Goal: Information Seeking & Learning: Learn about a topic

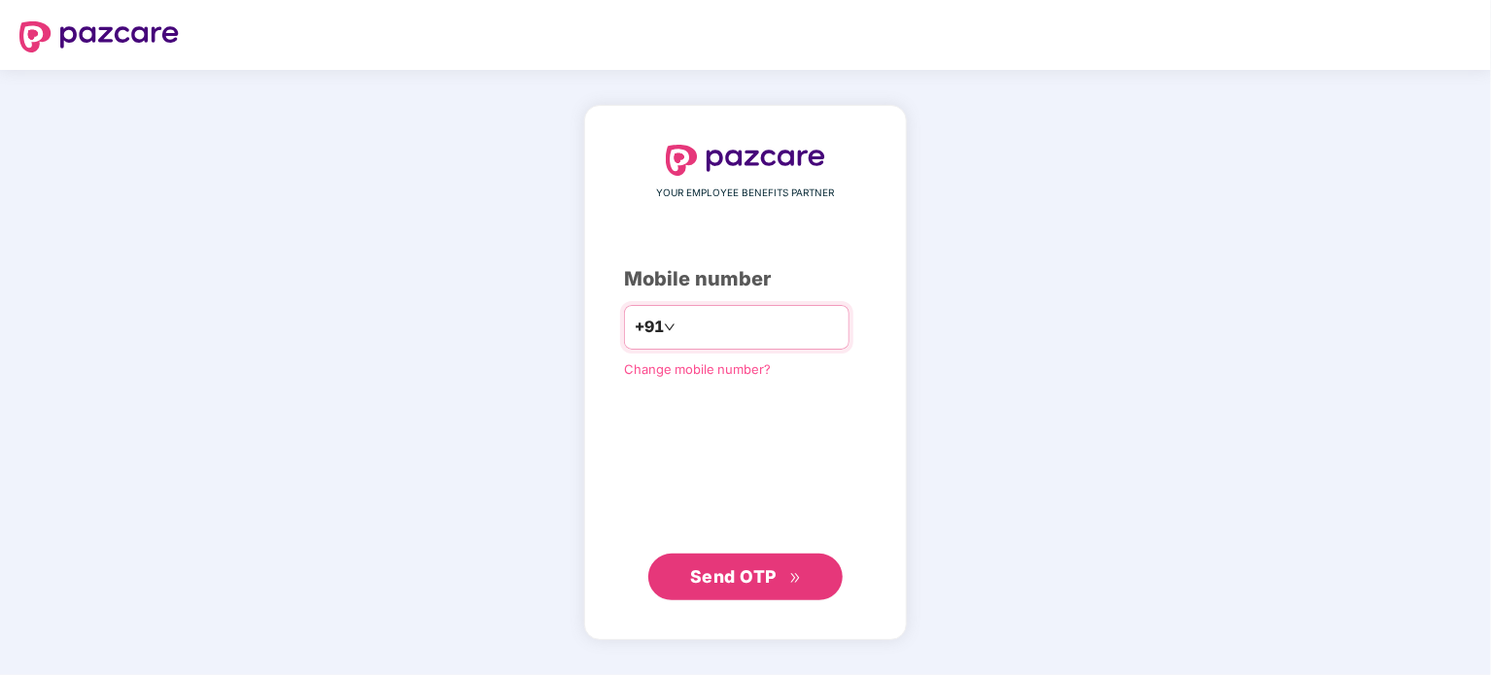
click at [693, 331] on input "number" at bounding box center [758, 327] width 159 height 31
type input "**********"
click at [648, 554] on button "Send OTP" at bounding box center [745, 577] width 194 height 47
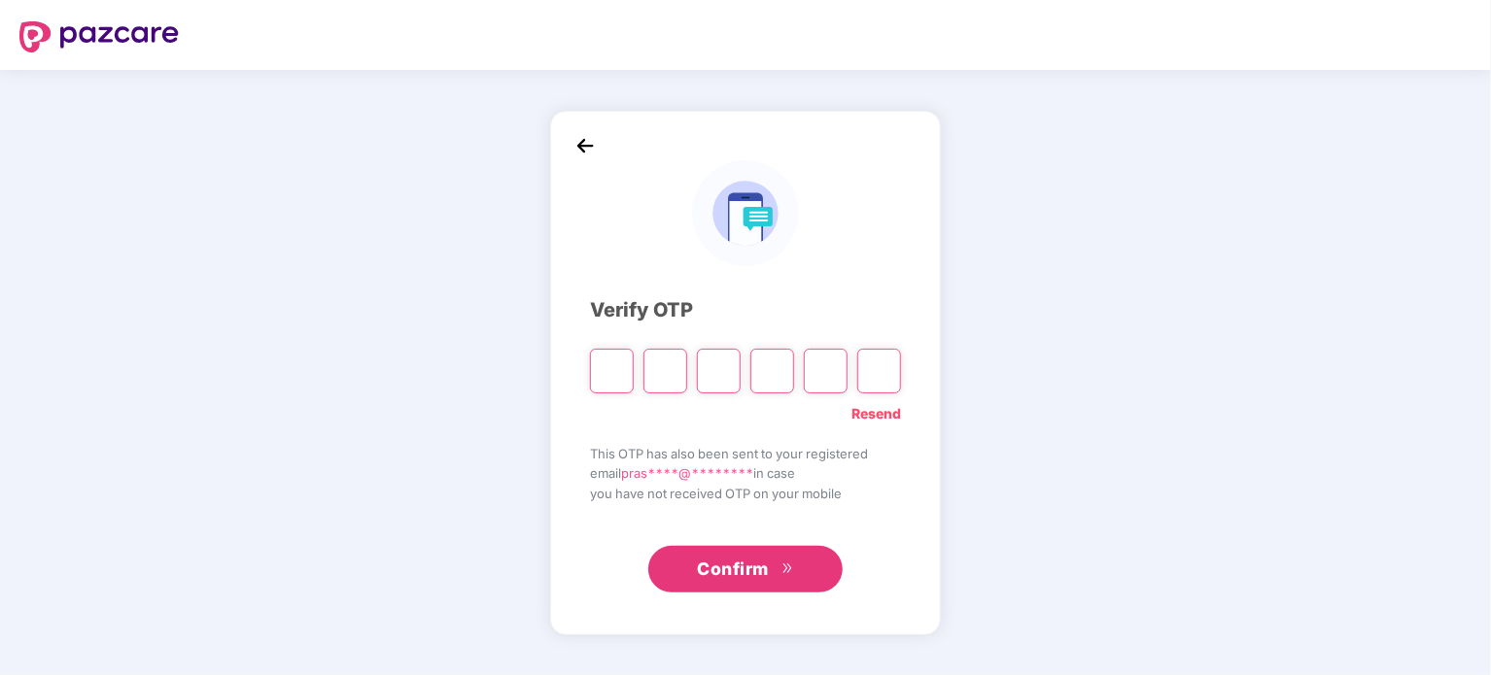
type input "*"
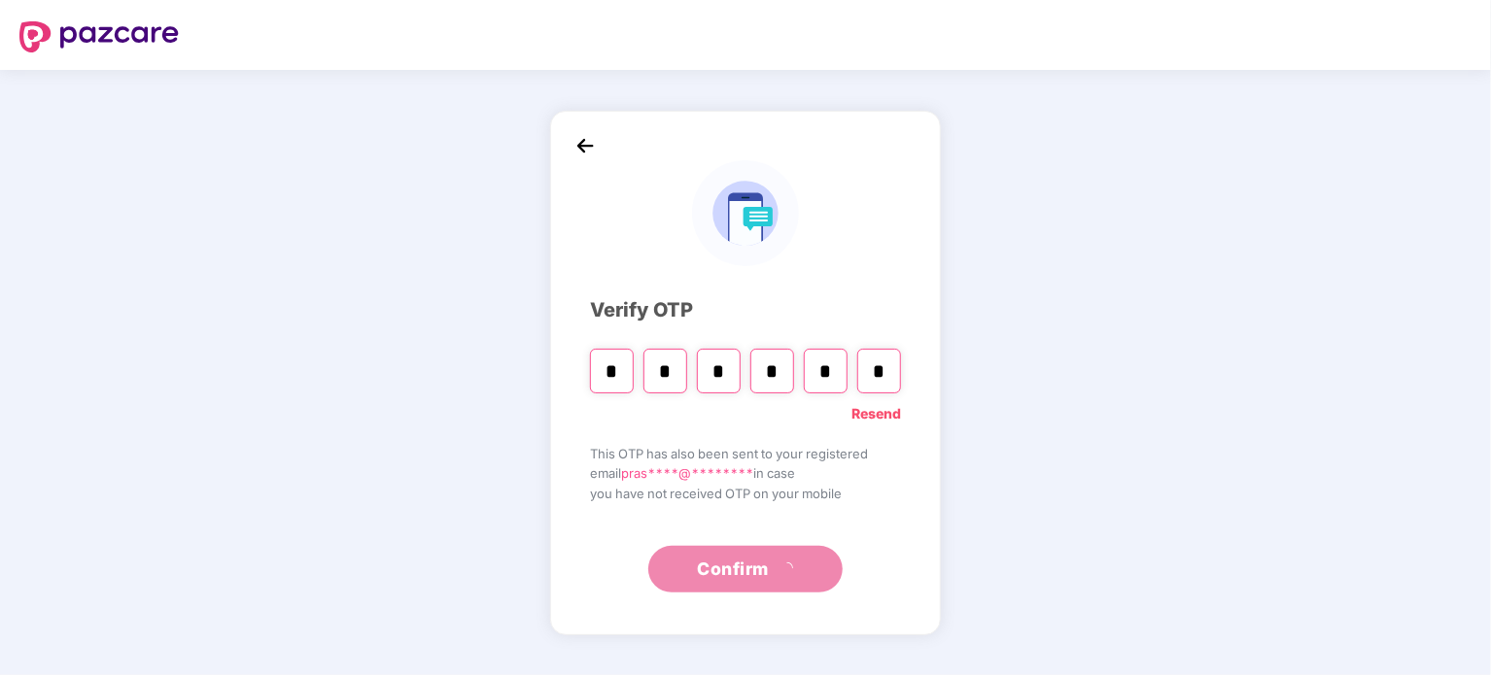
type input "*"
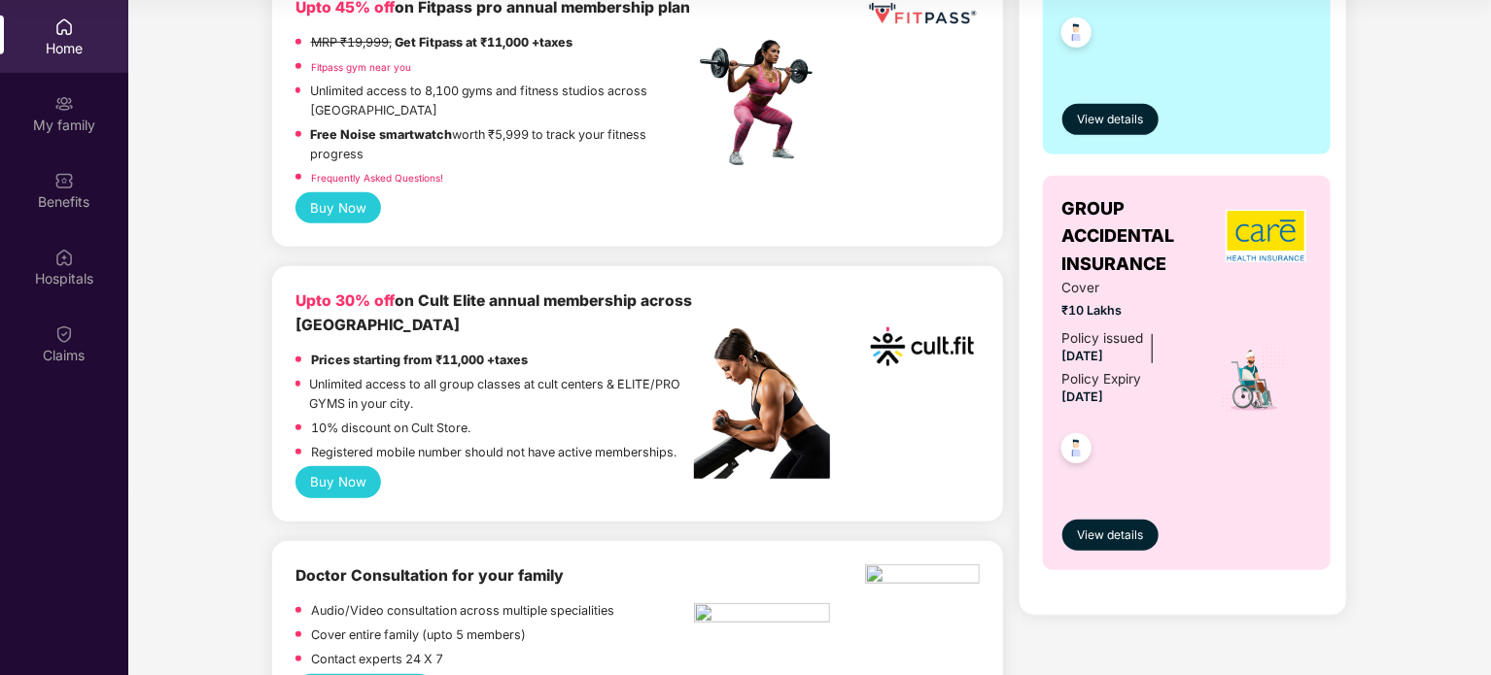
scroll to position [536, 0]
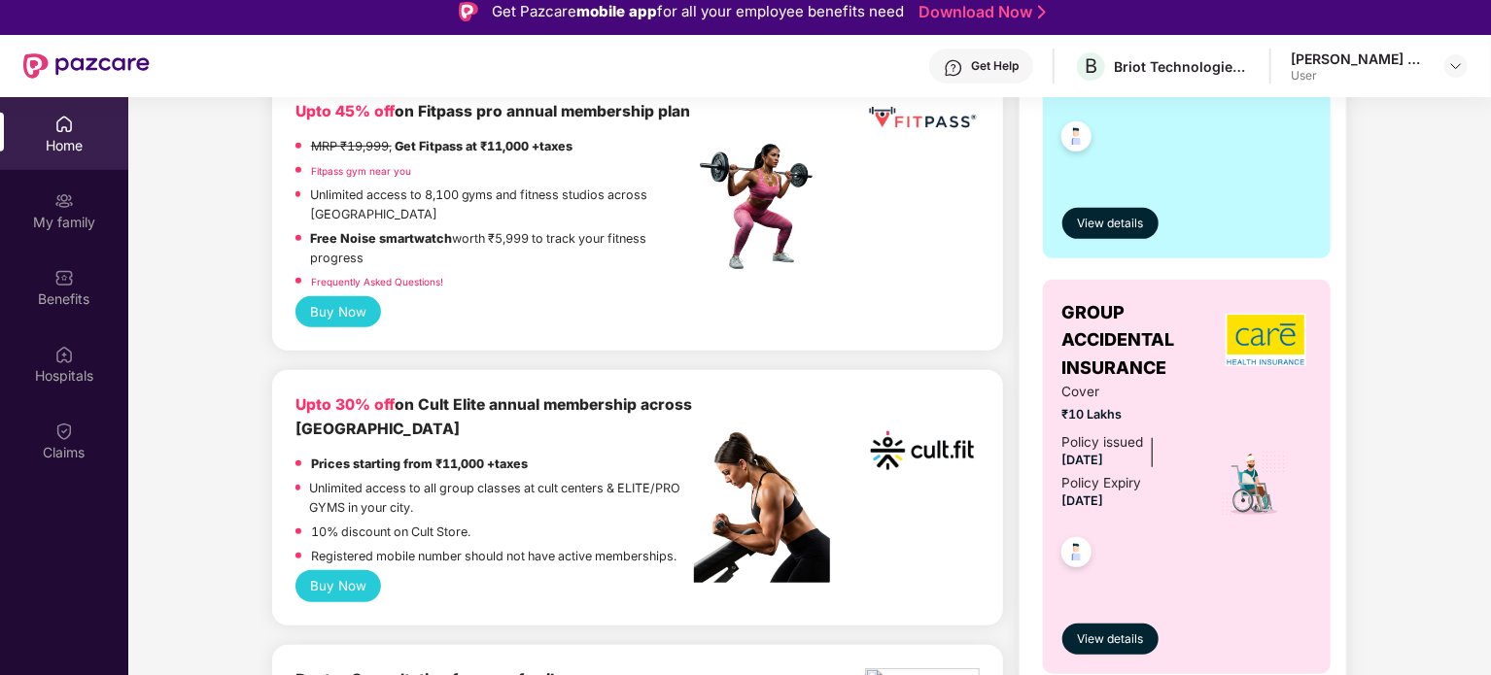
scroll to position [0, 0]
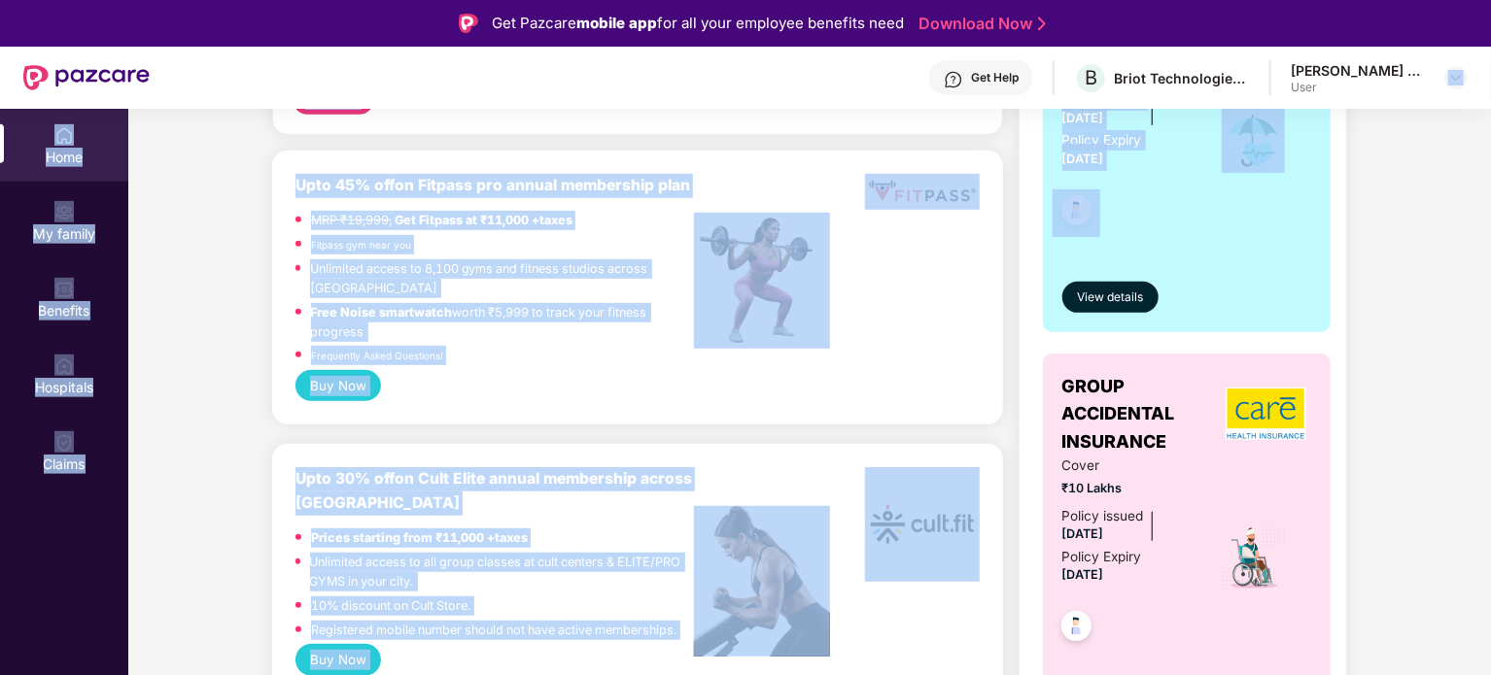
drag, startPoint x: 1489, startPoint y: 203, endPoint x: 1465, endPoint y: 100, distance: 105.6
click at [1465, 100] on div "Get Pazcare mobile app for all your employee benefits need Download Now Get Hel…" at bounding box center [745, 392] width 1491 height 784
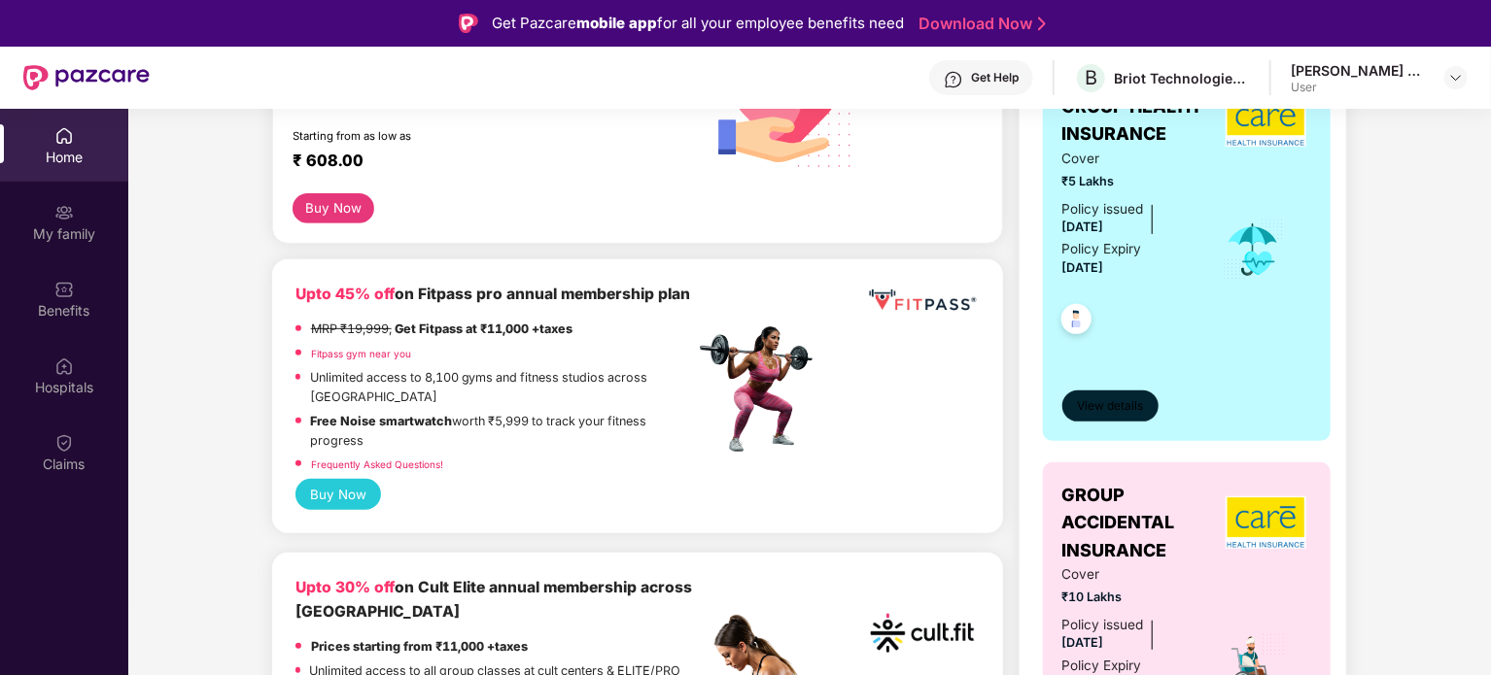
click at [1086, 397] on span "View details" at bounding box center [1110, 406] width 66 height 18
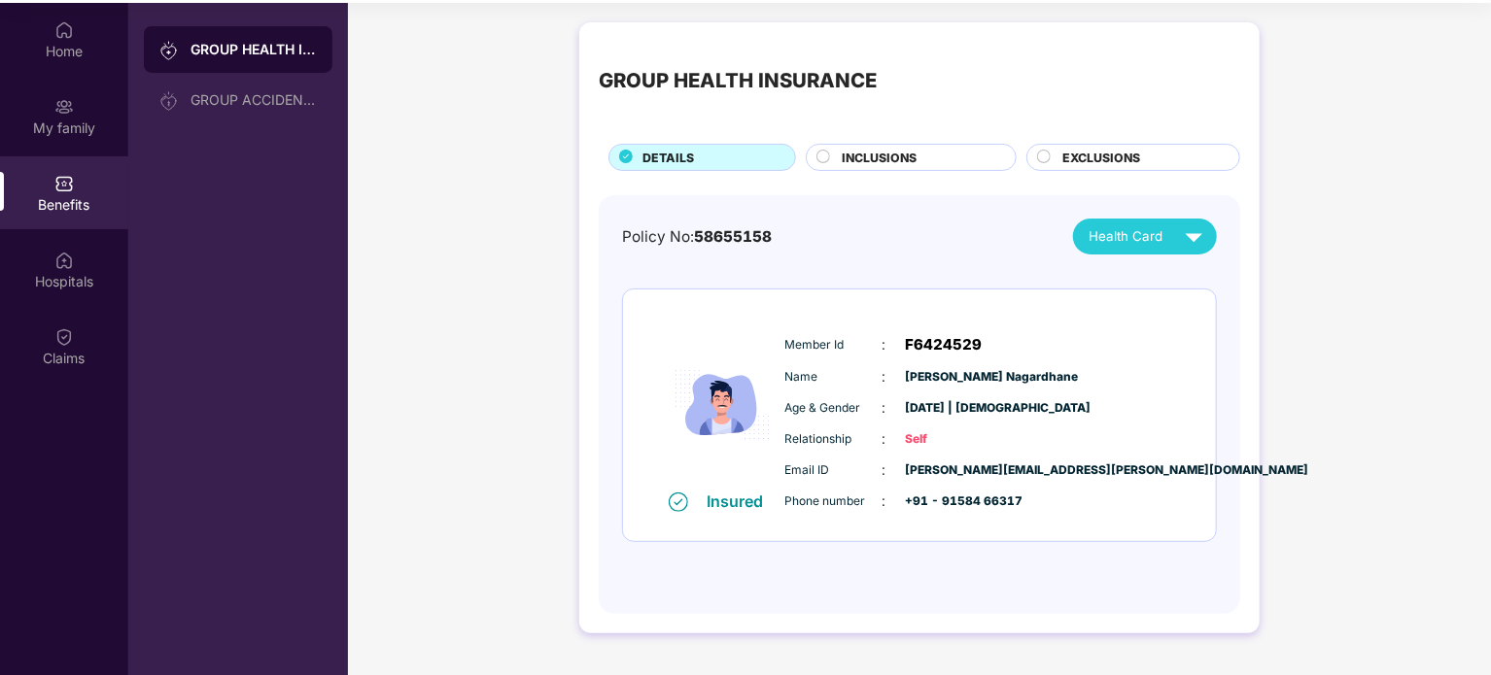
scroll to position [109, 0]
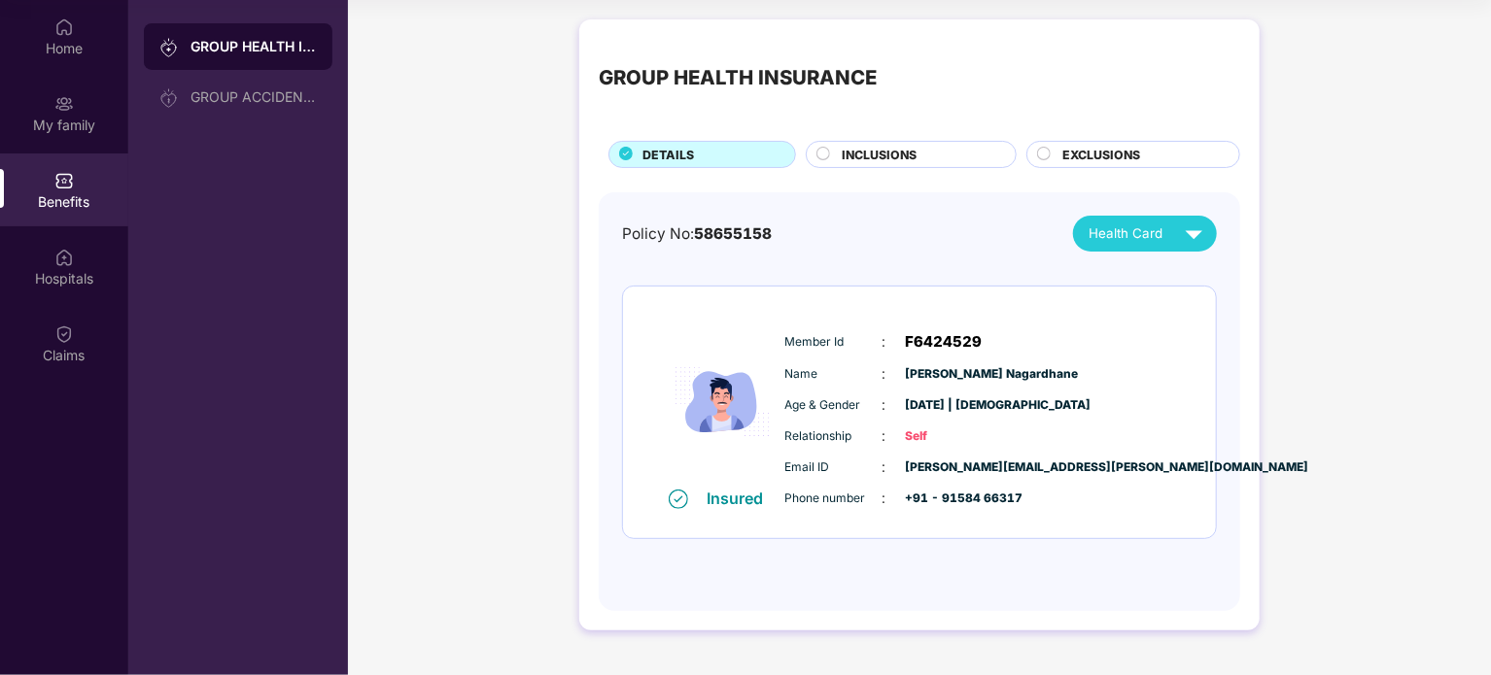
click at [1182, 216] on div "Health Card" at bounding box center [1145, 234] width 144 height 36
click at [1179, 229] on img at bounding box center [1194, 234] width 34 height 34
click at [1241, 279] on div "[PERSON_NAME] Nagardhane" at bounding box center [1136, 278] width 210 height 21
click at [1307, 83] on div "GROUP HEALTH INSURANCE DETAILS INCLUSIONS EXCLUSIONS Policy No: 58655158 Health…" at bounding box center [919, 335] width 1143 height 650
click at [1019, 423] on div "Member Id : F6424529 Name : [PERSON_NAME] Age & Gender : [DATE] | [DEMOGRAPHIC_…" at bounding box center [978, 420] width 396 height 198
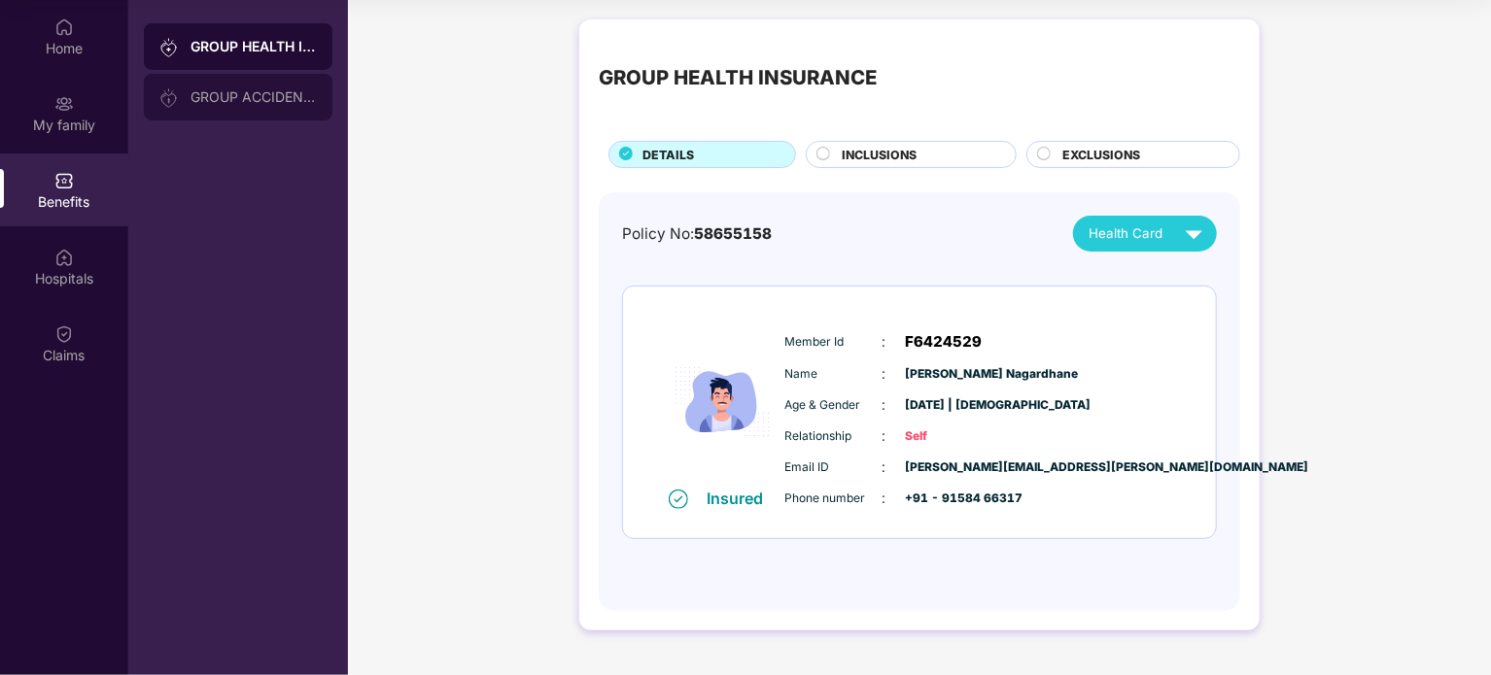
click at [273, 100] on div "GROUP ACCIDENTAL INSURANCE" at bounding box center [253, 97] width 126 height 16
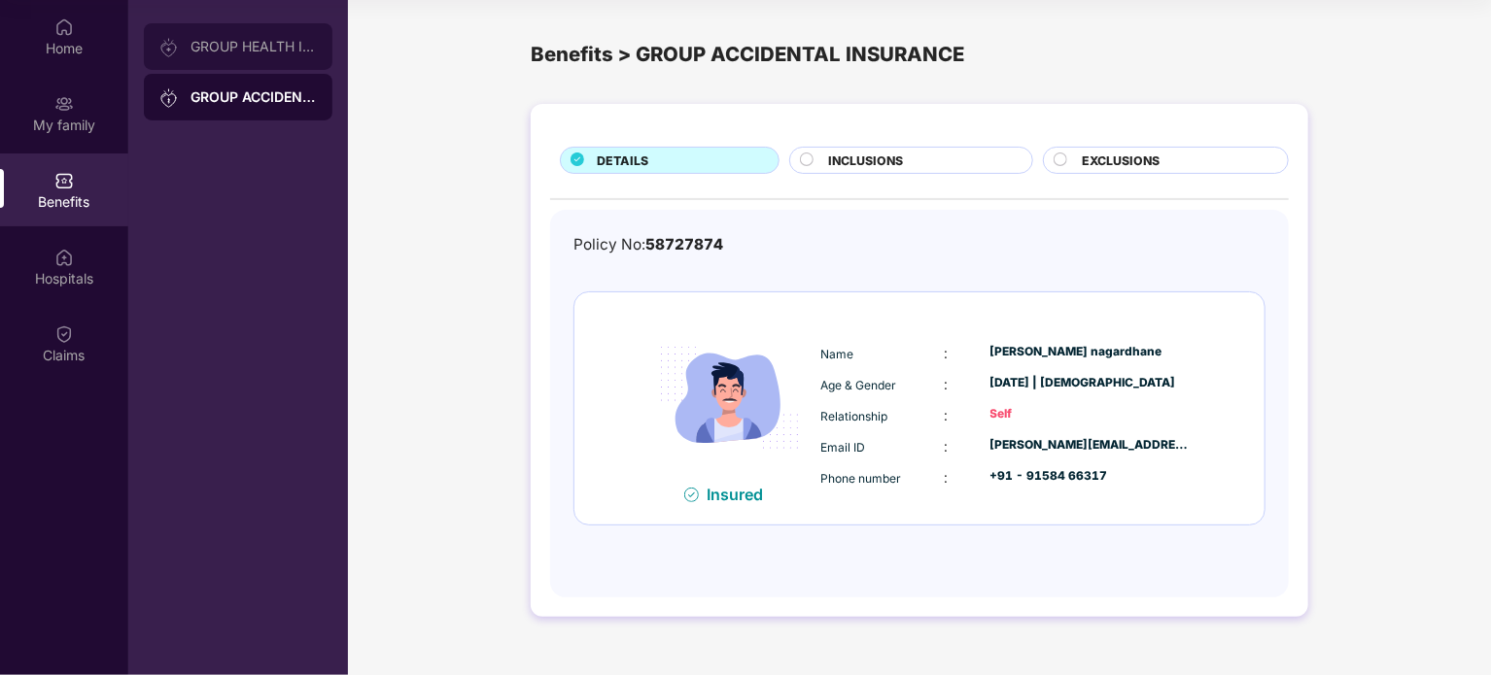
click at [240, 53] on div "GROUP HEALTH INSURANCE" at bounding box center [253, 47] width 126 height 16
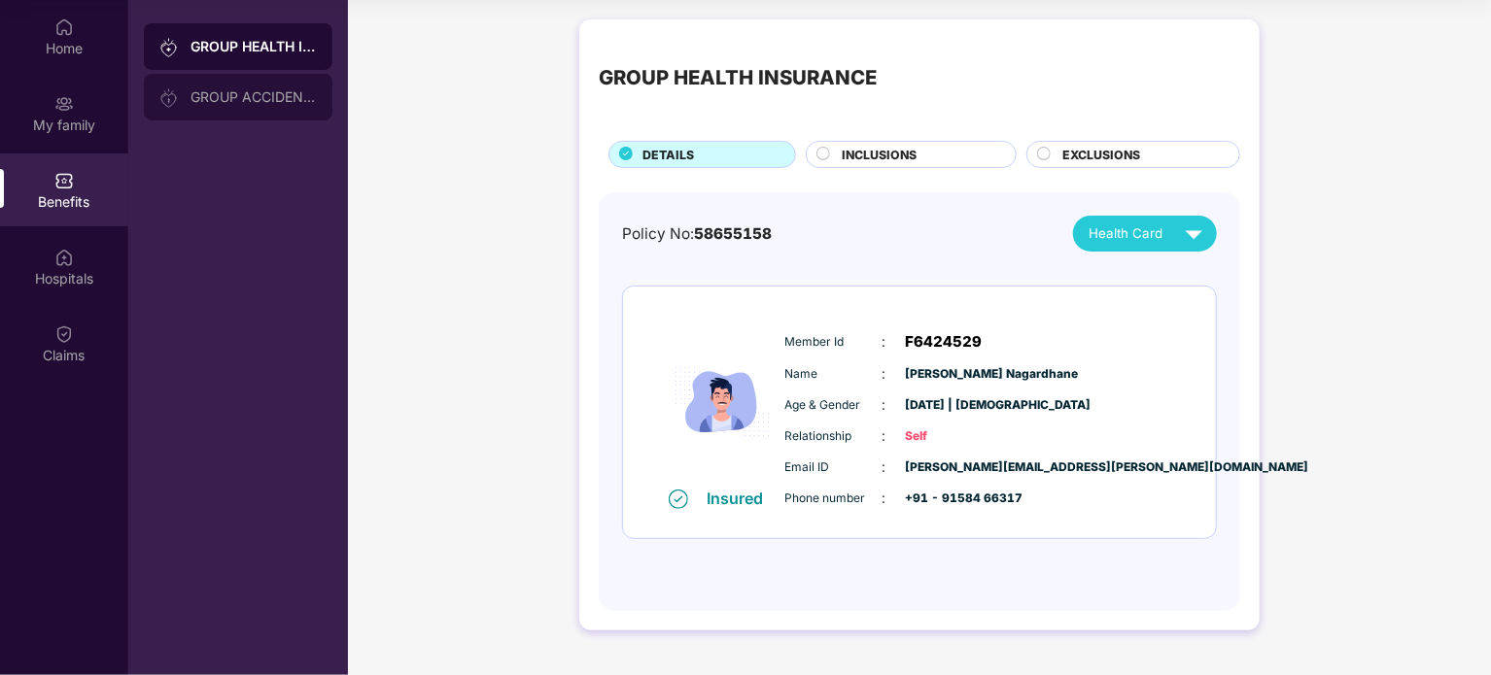
click at [283, 83] on div "GROUP ACCIDENTAL INSURANCE" at bounding box center [238, 97] width 189 height 47
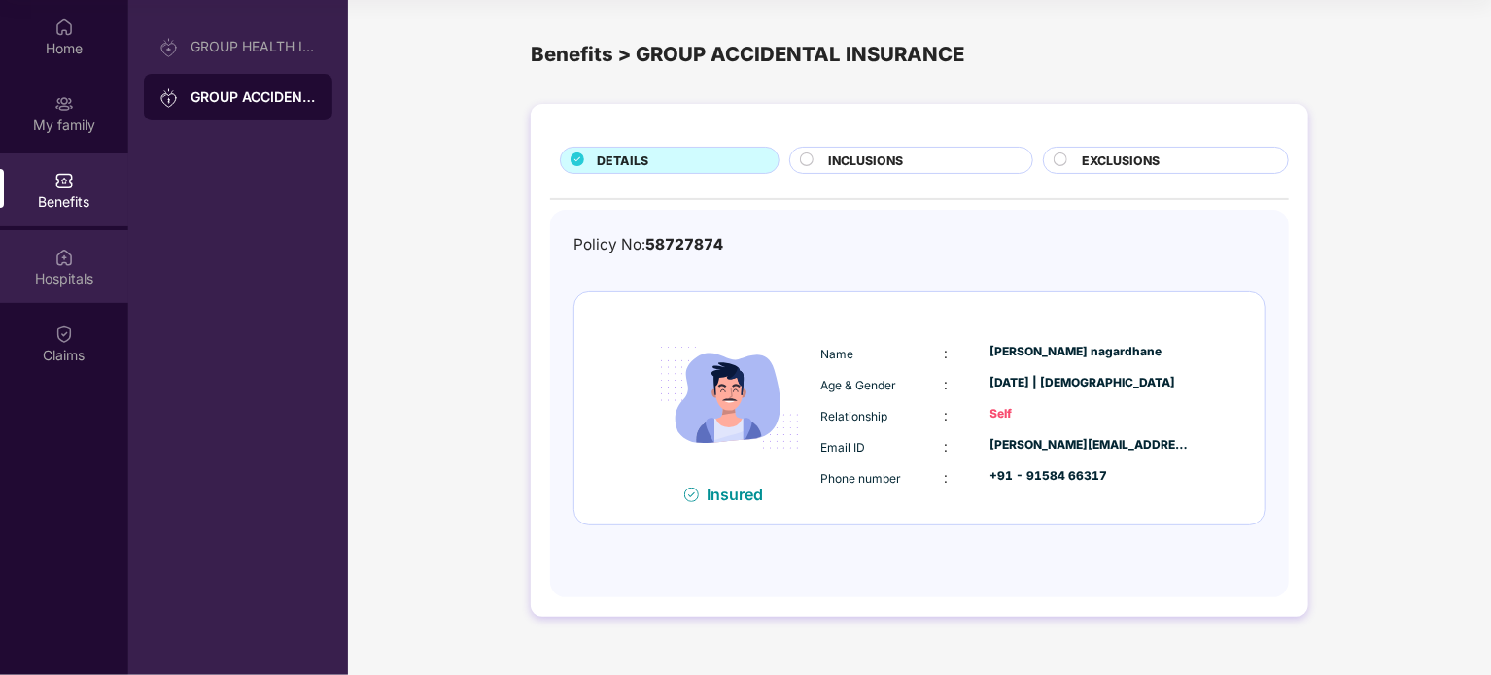
click at [58, 280] on div "Hospitals" at bounding box center [64, 278] width 128 height 19
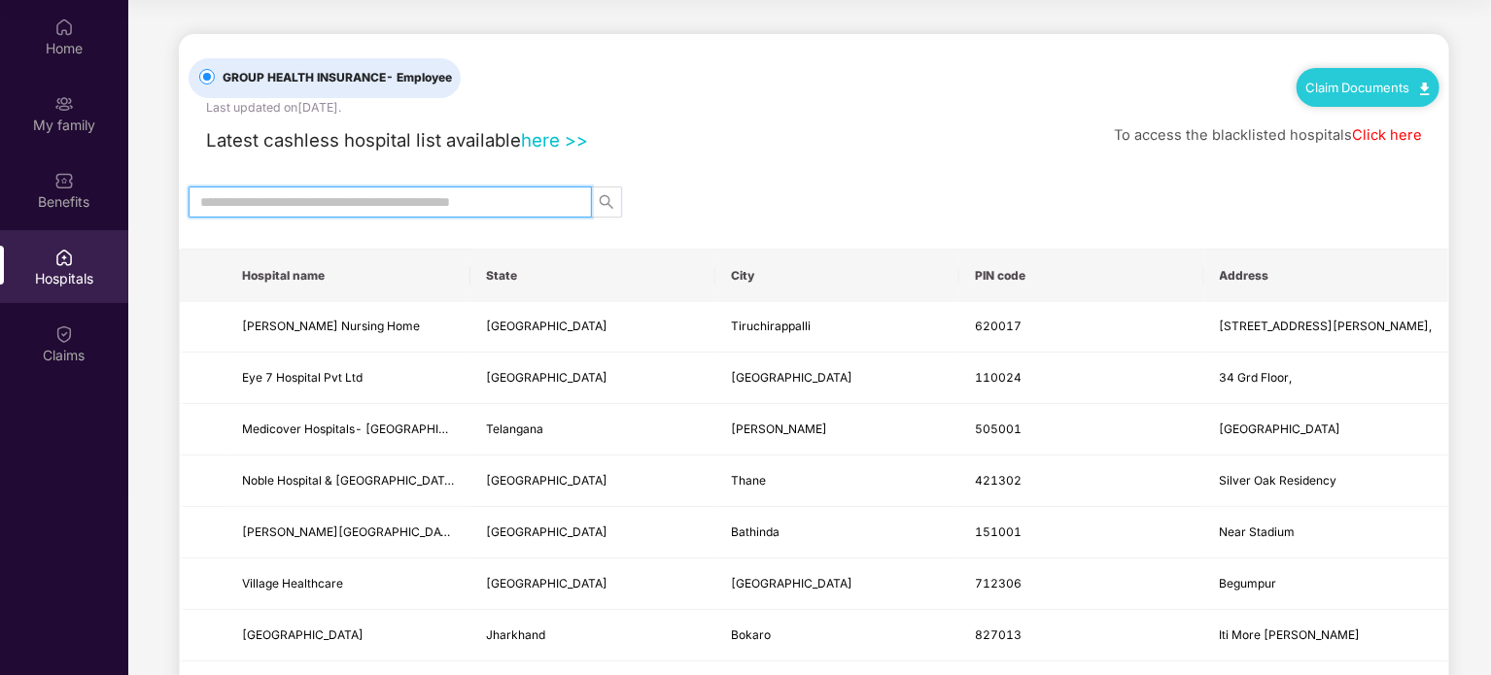
click at [527, 199] on input "text" at bounding box center [382, 201] width 364 height 21
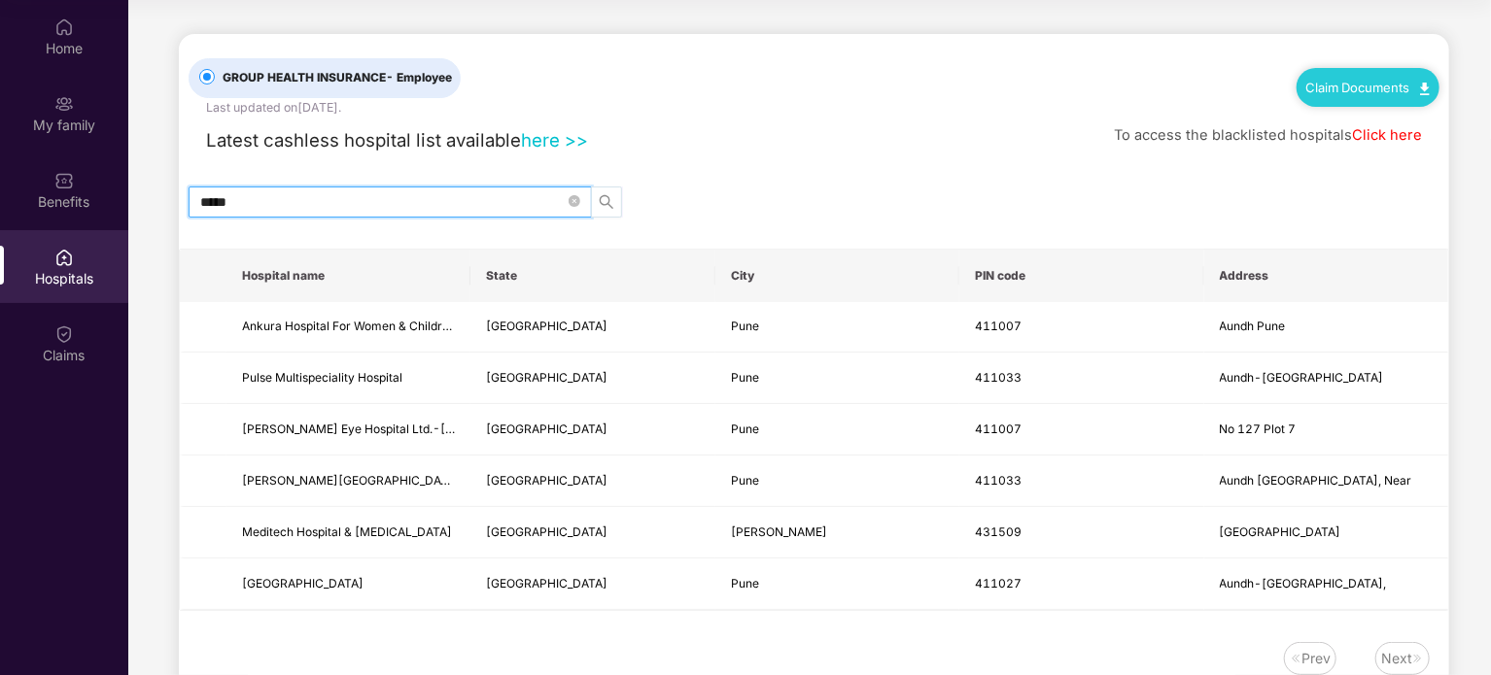
click at [602, 195] on icon "search" at bounding box center [607, 201] width 14 height 14
drag, startPoint x: 417, startPoint y: 194, endPoint x: 111, endPoint y: 178, distance: 306.6
click at [111, 178] on div "Home My family Benefits Hospitals Claims GROUP HEALTH INSURANCE - Employee Last…" at bounding box center [745, 337] width 1491 height 675
type input "*"
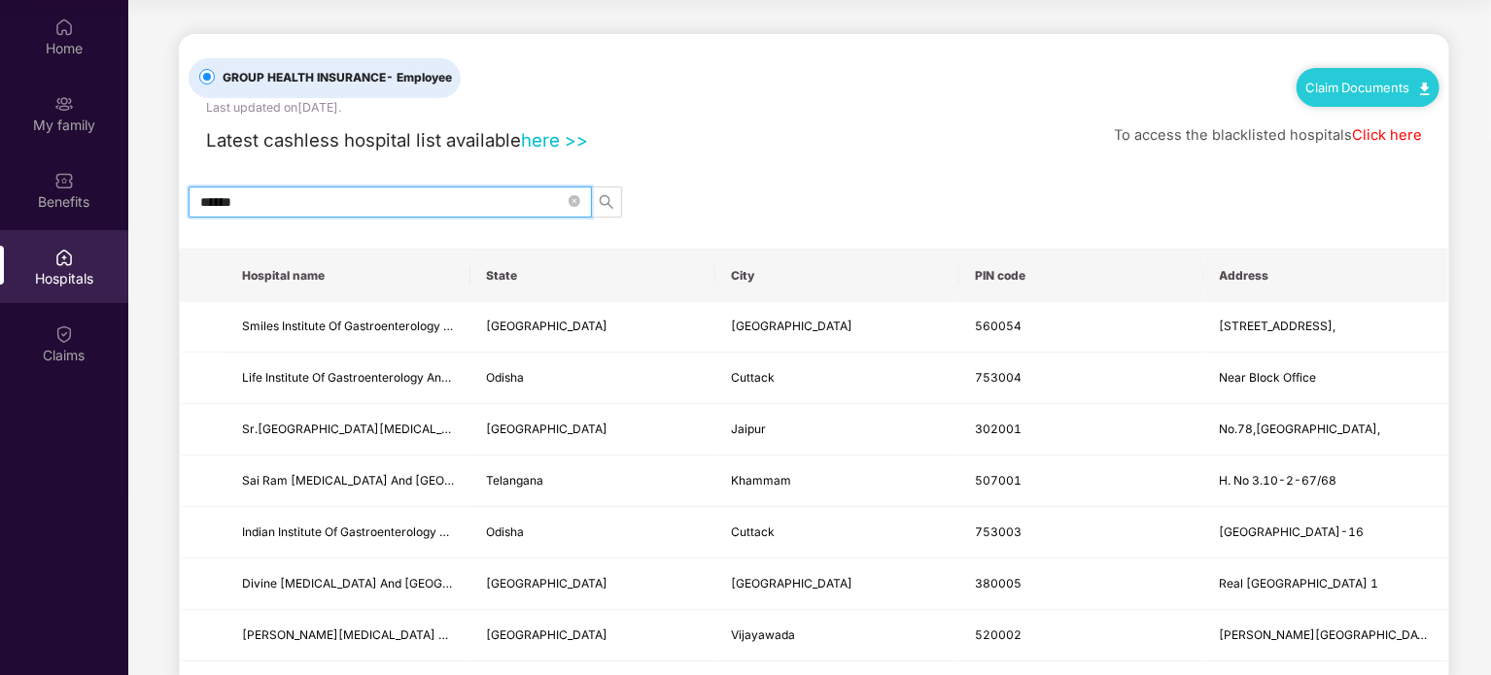
scroll to position [0, 0]
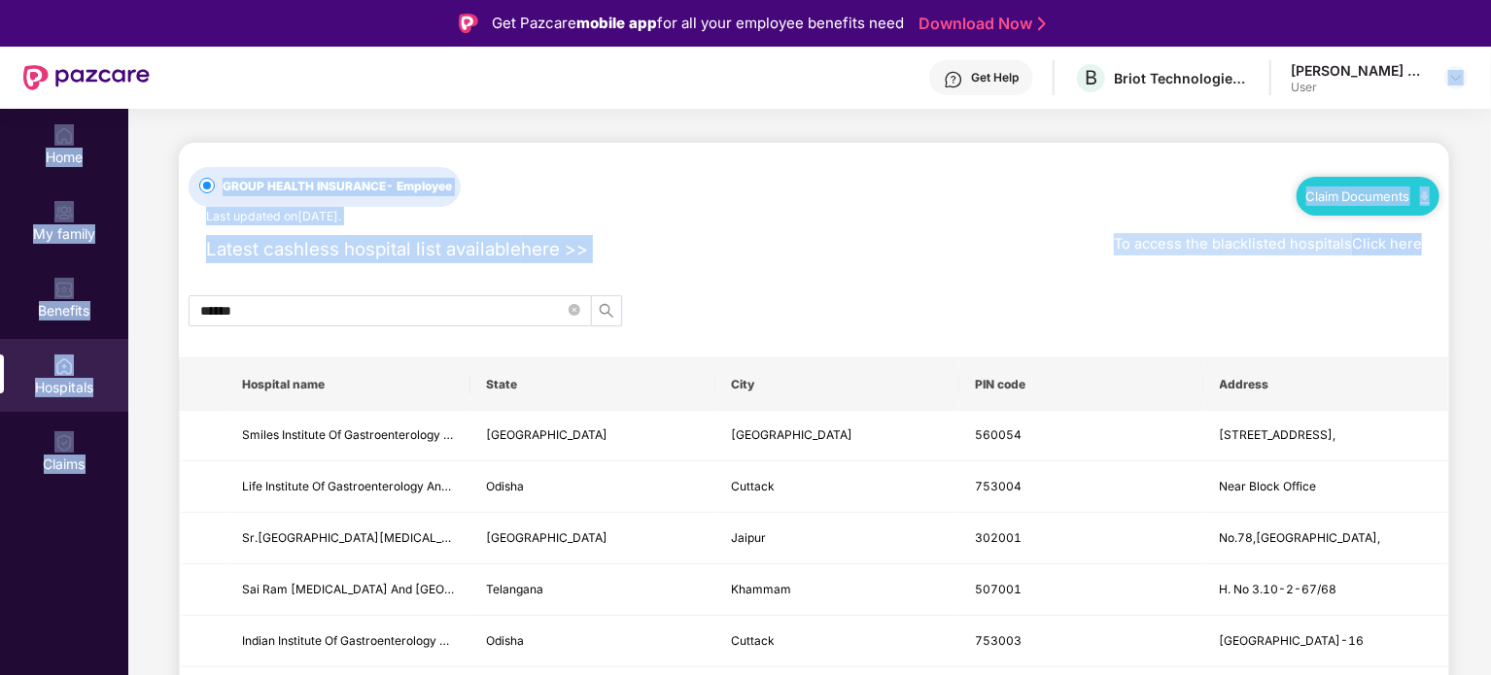
drag, startPoint x: 1489, startPoint y: 96, endPoint x: 1492, endPoint y: 226, distance: 130.3
click at [1490, 226] on html "Get Pazcare mobile app for all your employee benefits need Download Now Get Hel…" at bounding box center [745, 337] width 1491 height 675
click at [882, 199] on div "GROUP HEALTH INSURANCE - Employee Last updated on [DATE] . Claim Documents" at bounding box center [814, 184] width 1251 height 83
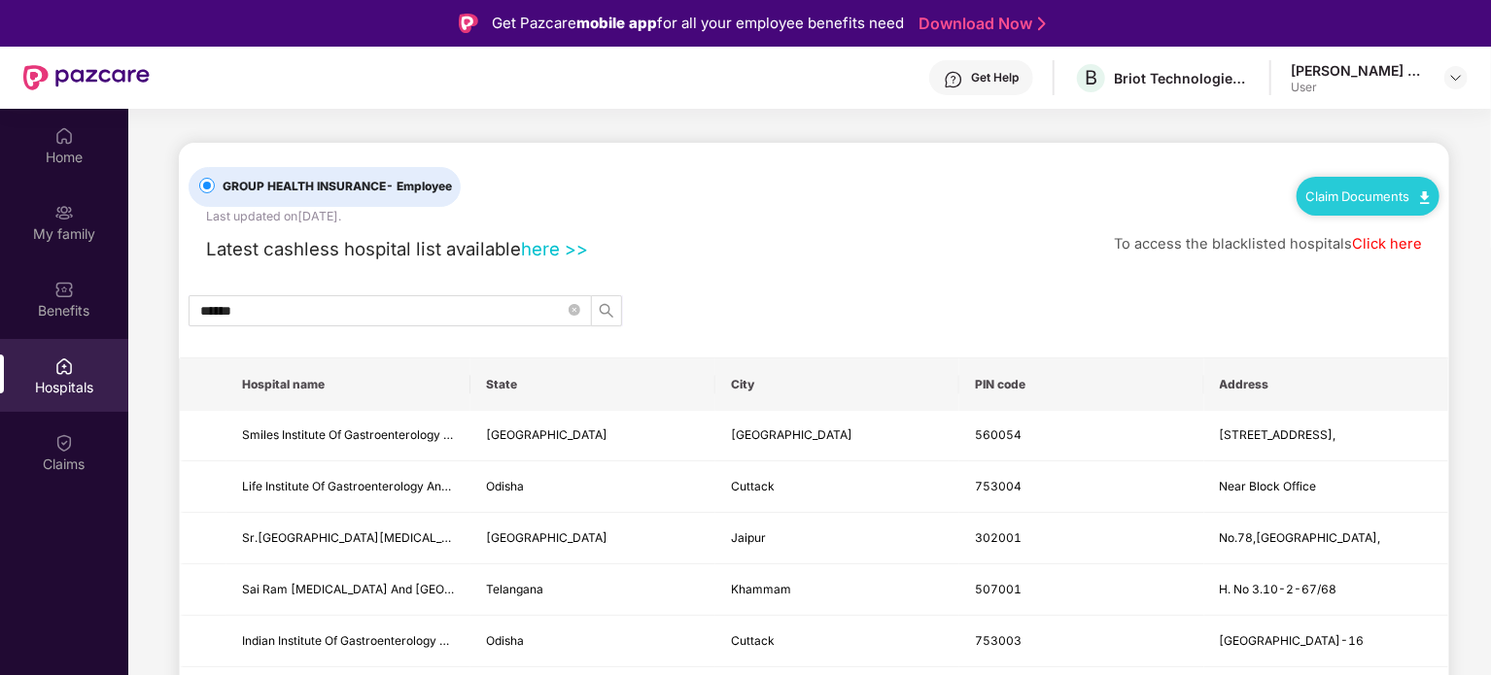
scroll to position [109, 0]
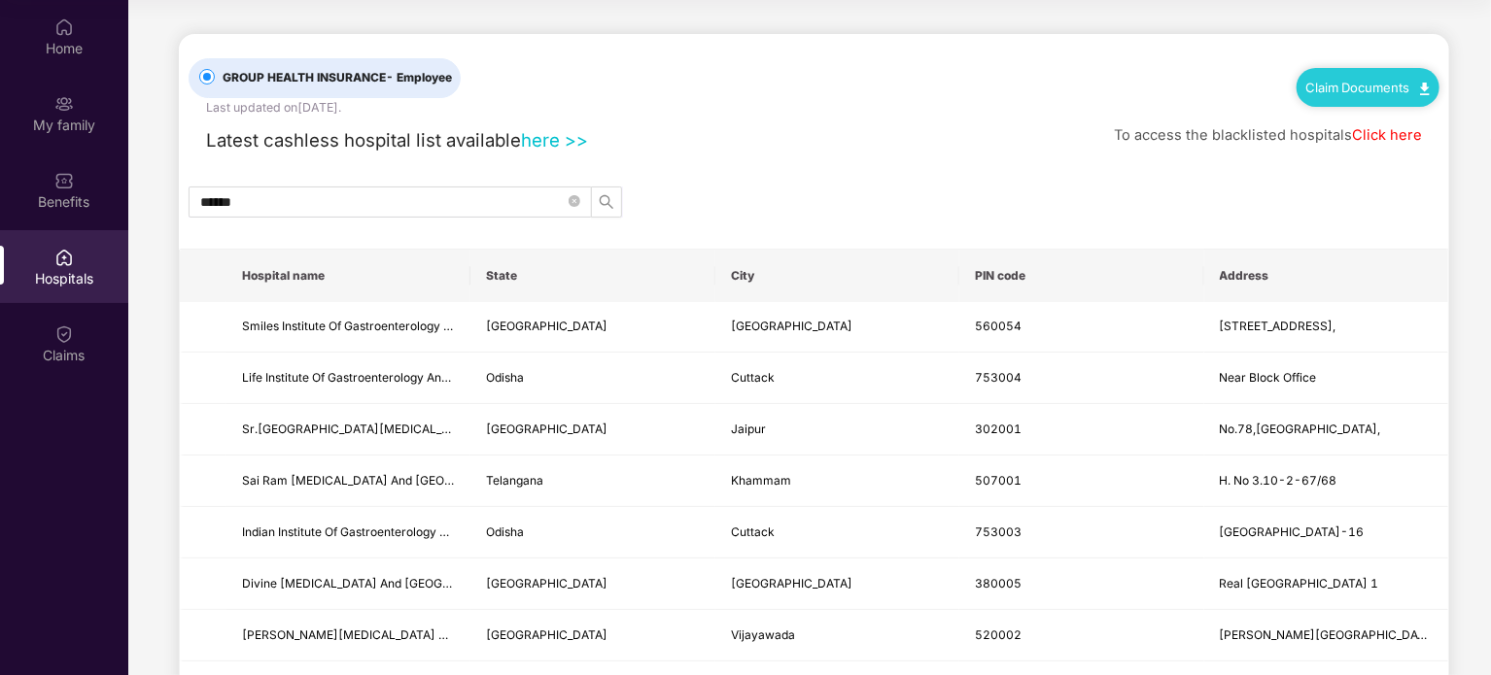
click at [800, 121] on div "Latest cashless hospital list available here >> To access the blacklisted hospi…" at bounding box center [814, 136] width 1251 height 38
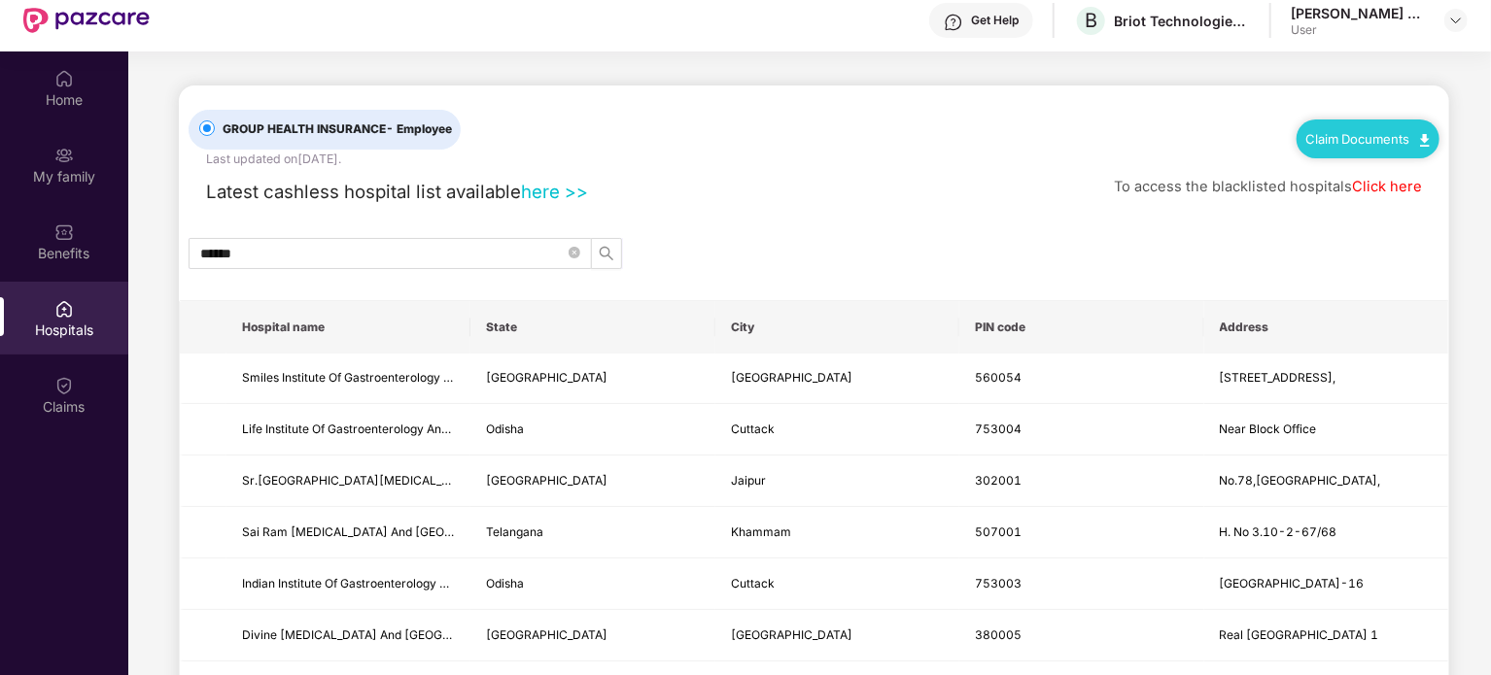
scroll to position [0, 0]
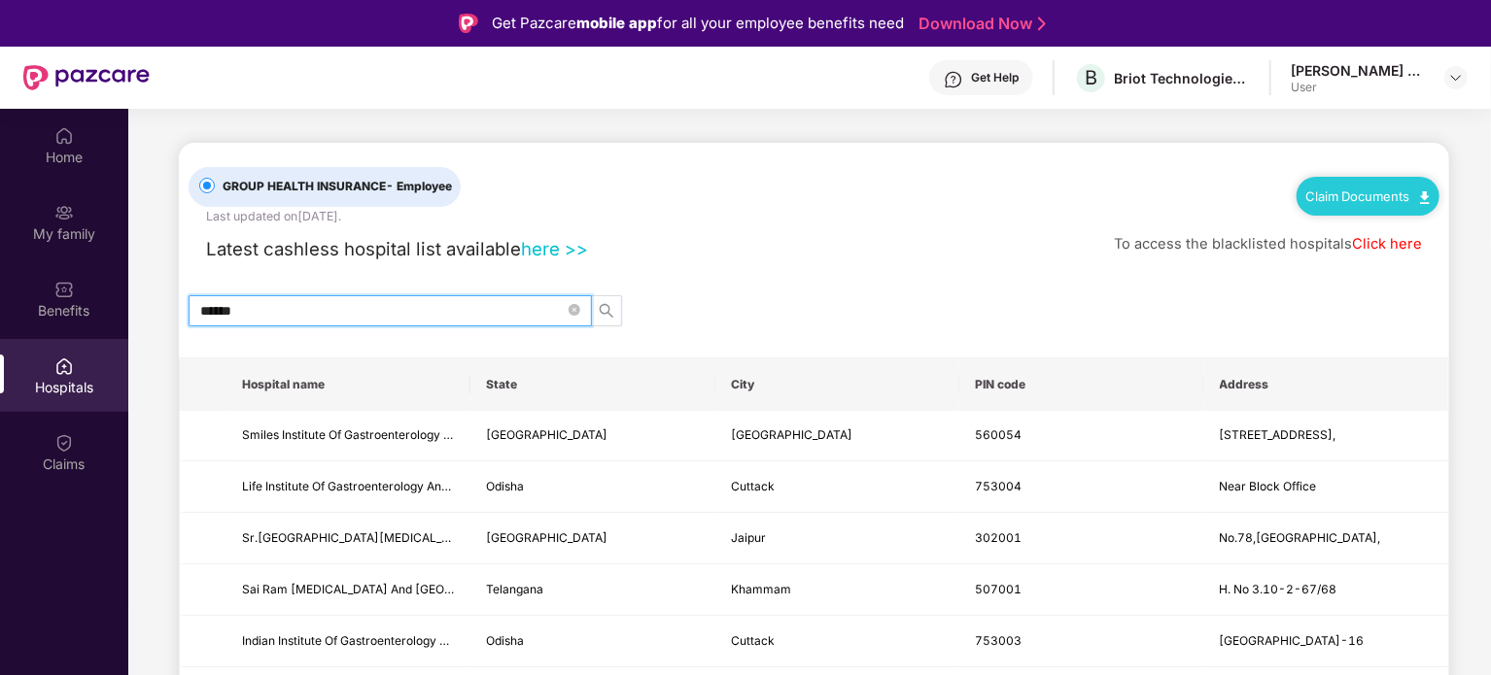
click at [276, 307] on input "******" at bounding box center [382, 310] width 364 height 21
type input "******"
click at [623, 309] on div "******" at bounding box center [814, 310] width 1270 height 31
click at [608, 306] on icon "search" at bounding box center [607, 310] width 14 height 14
click at [427, 318] on input "******" at bounding box center [382, 310] width 364 height 21
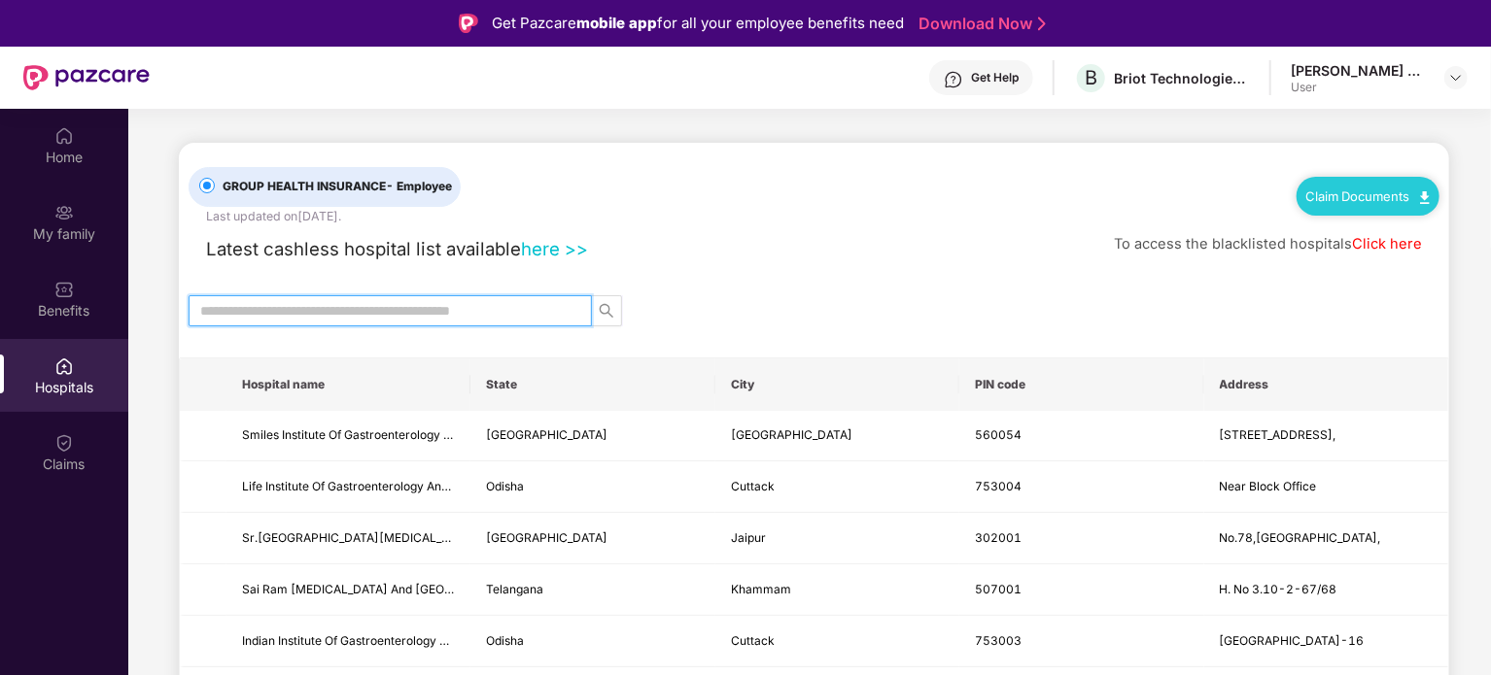
click at [427, 318] on input "text" at bounding box center [382, 310] width 364 height 21
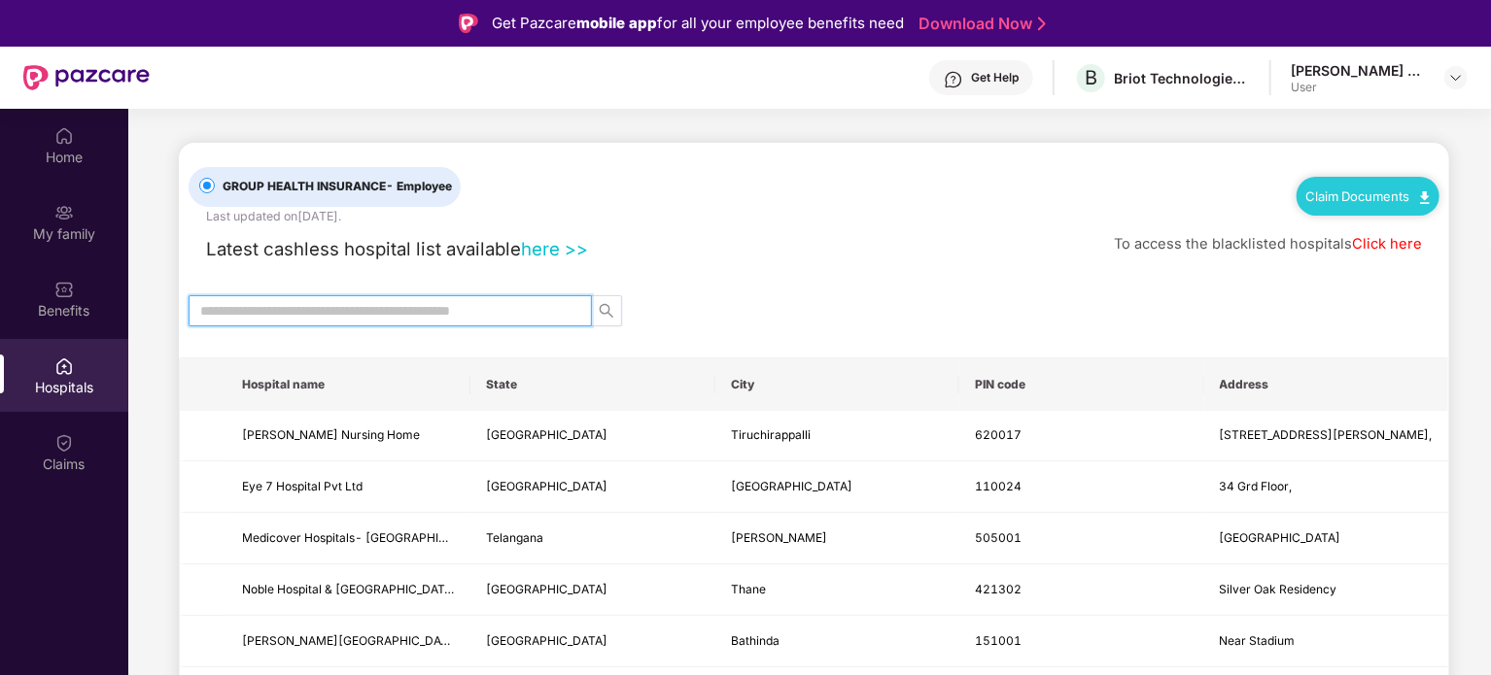
click at [372, 310] on input "text" at bounding box center [382, 310] width 364 height 21
click at [70, 467] on div "Claims" at bounding box center [64, 464] width 128 height 19
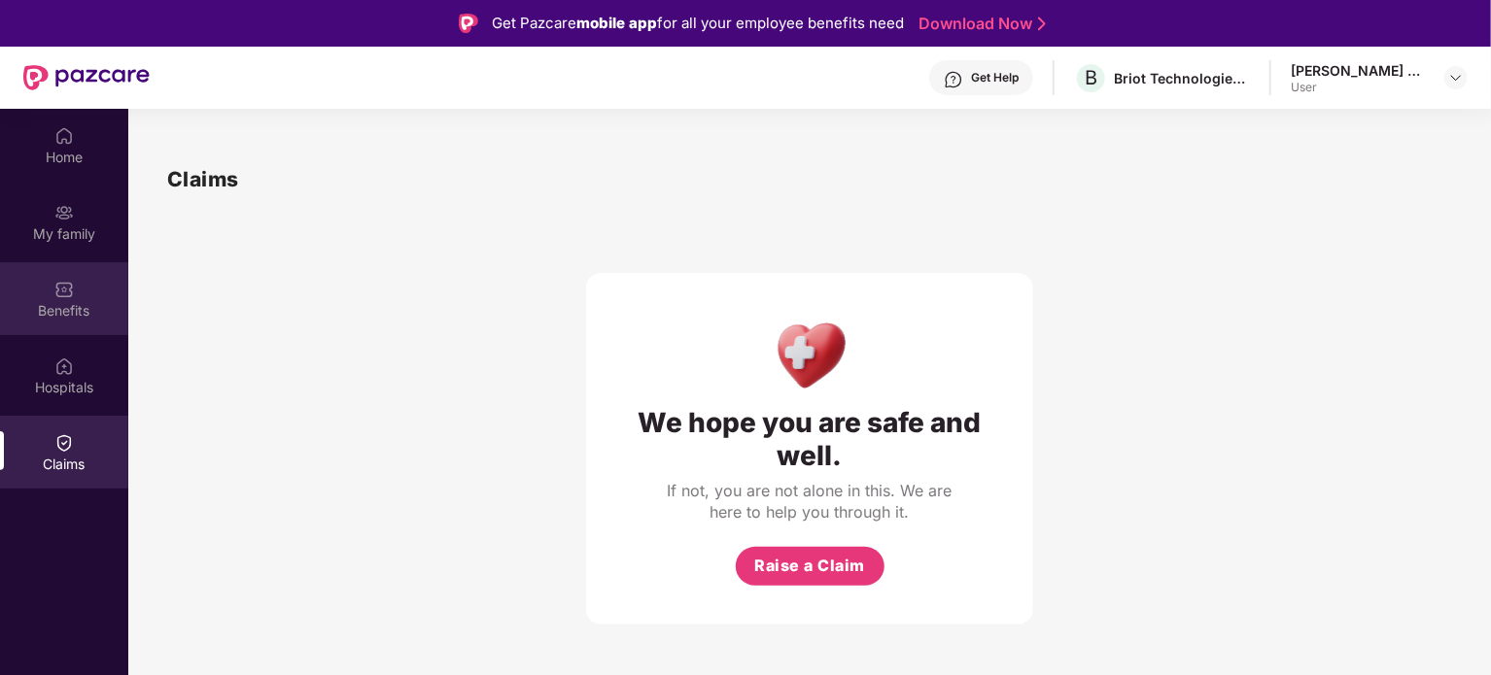
click at [67, 313] on div "Benefits" at bounding box center [64, 310] width 128 height 19
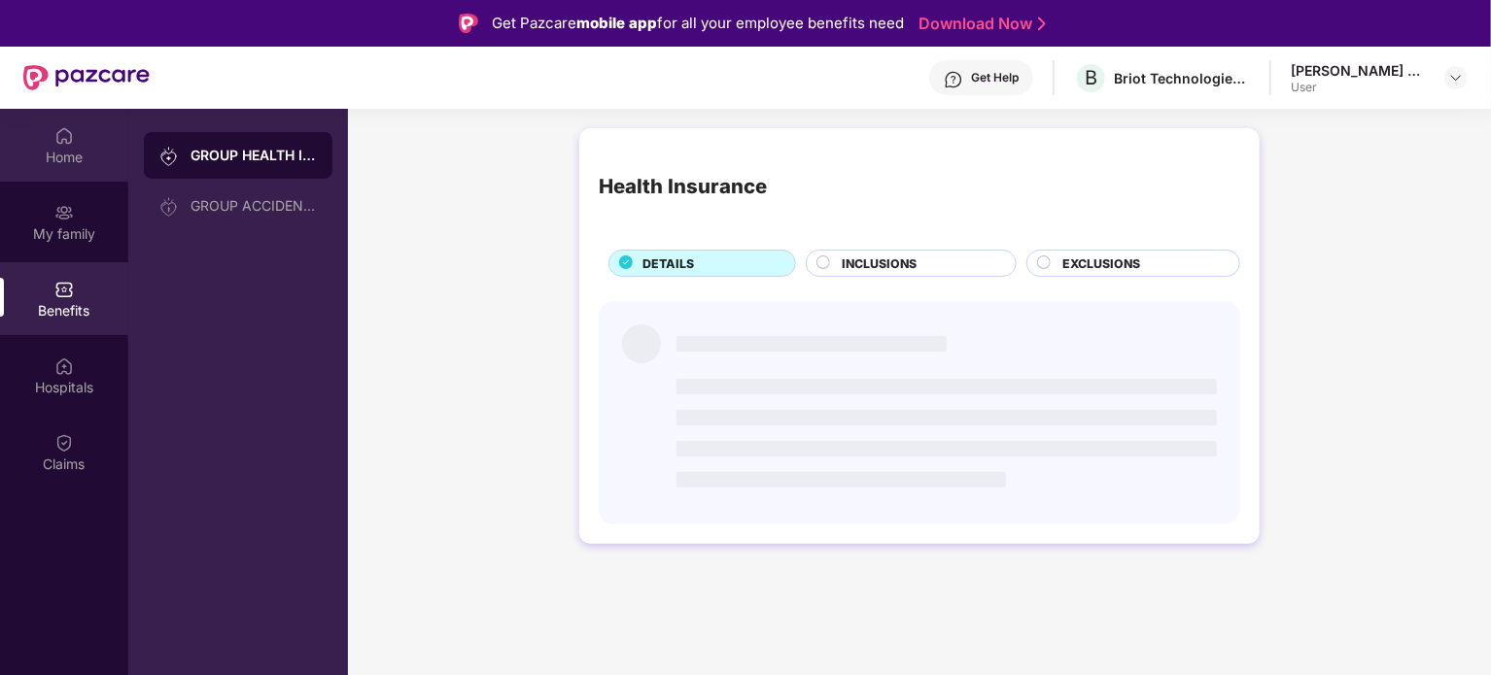
click at [62, 138] on img at bounding box center [63, 135] width 19 height 19
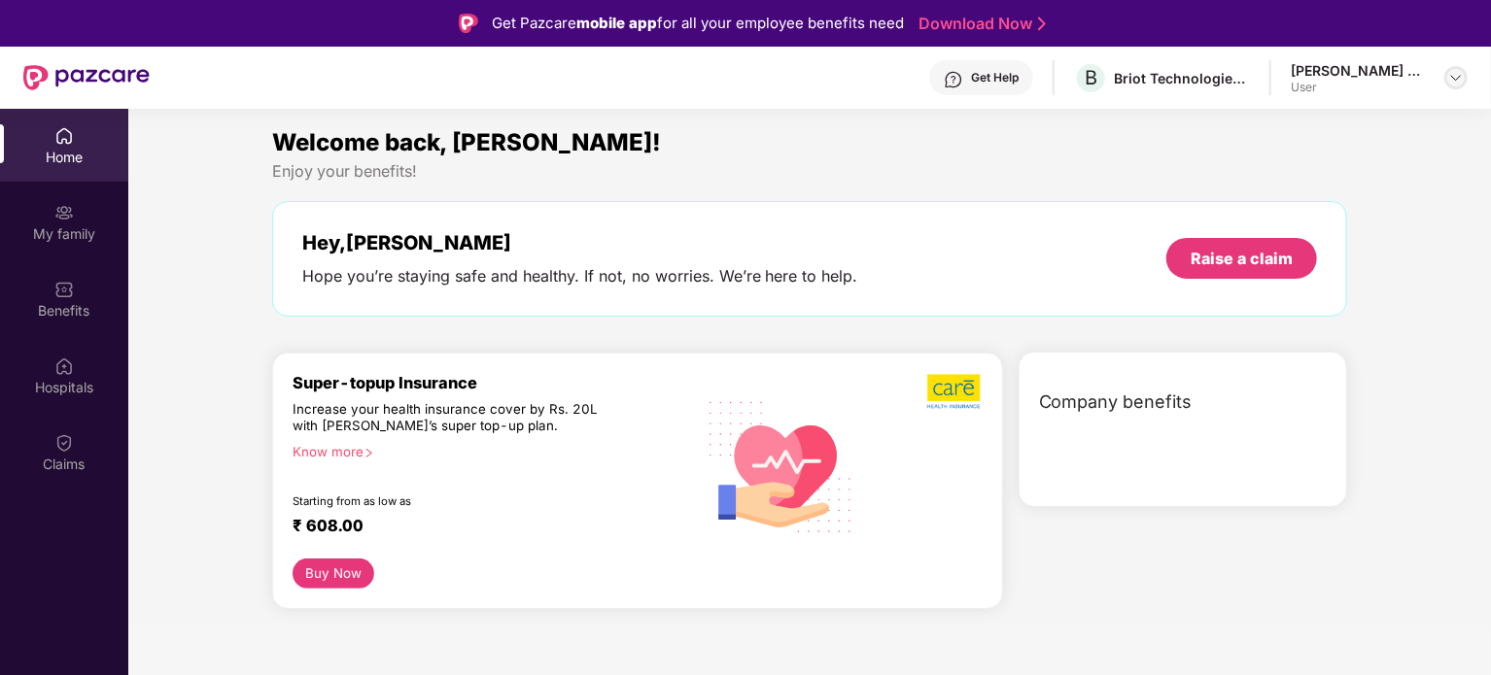
click at [1453, 84] on img at bounding box center [1456, 78] width 16 height 16
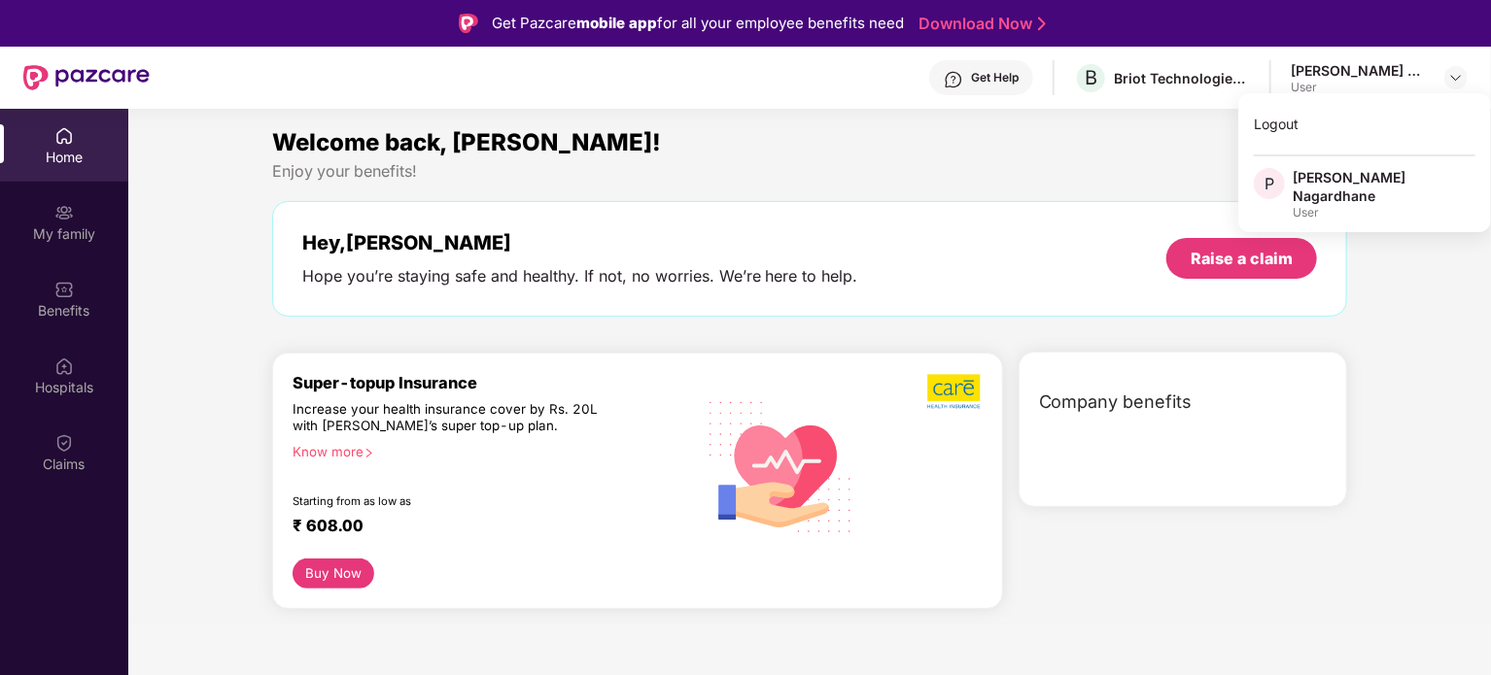
click at [87, 80] on img at bounding box center [86, 77] width 126 height 25
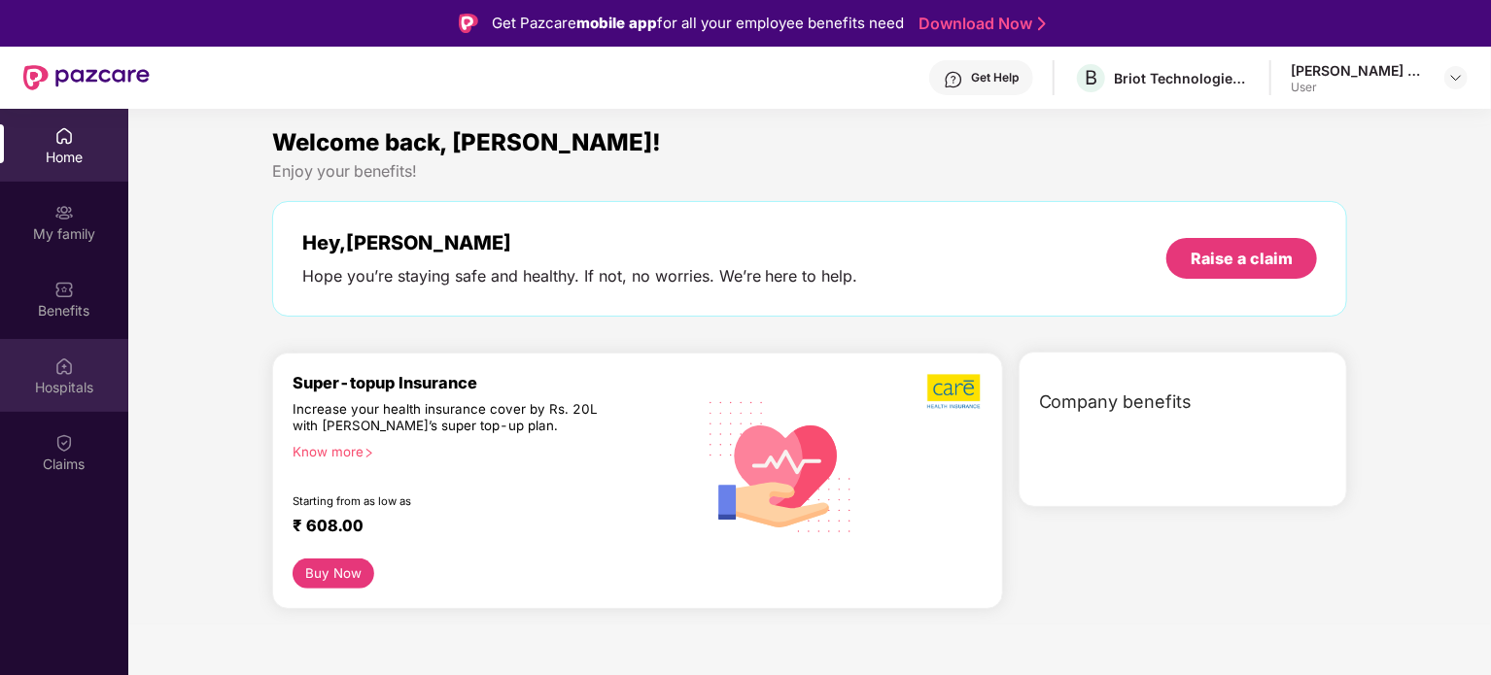
click at [68, 364] on img at bounding box center [63, 366] width 19 height 19
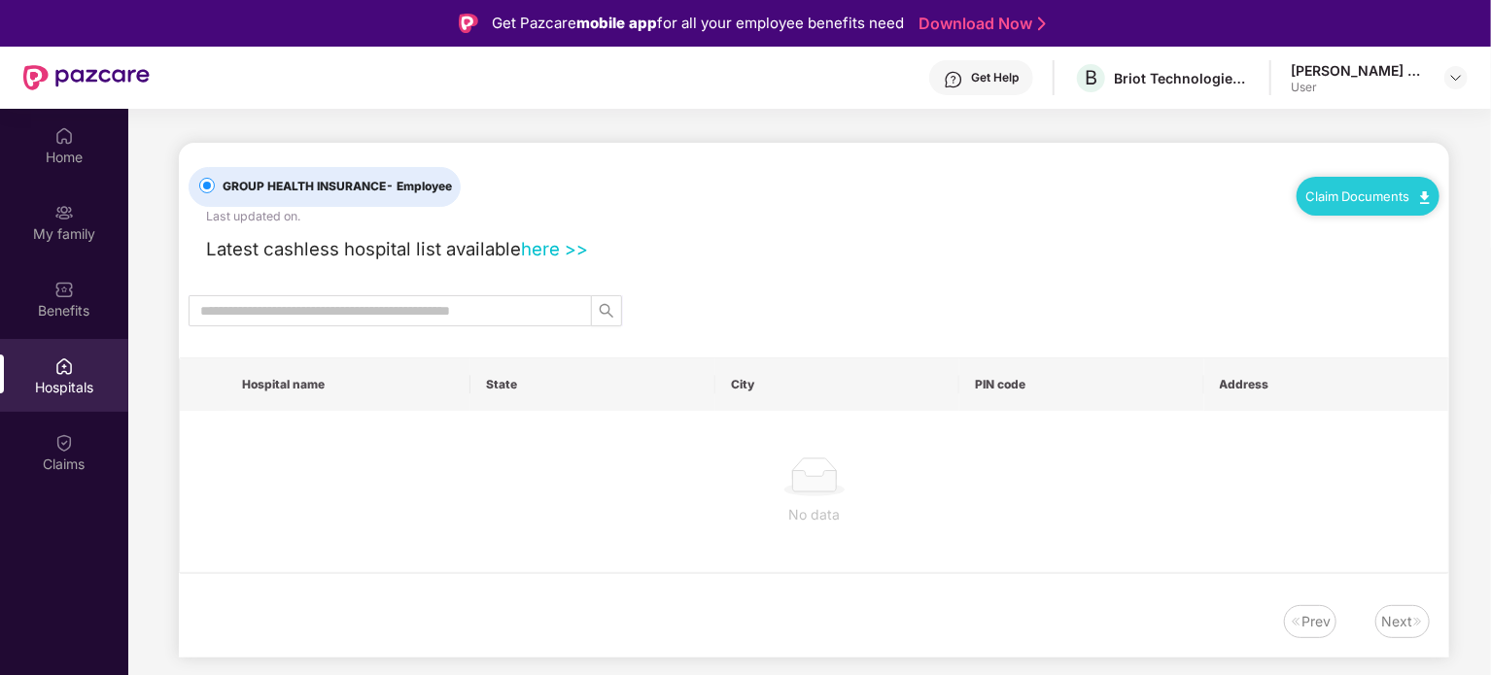
click at [219, 404] on th at bounding box center [203, 385] width 47 height 52
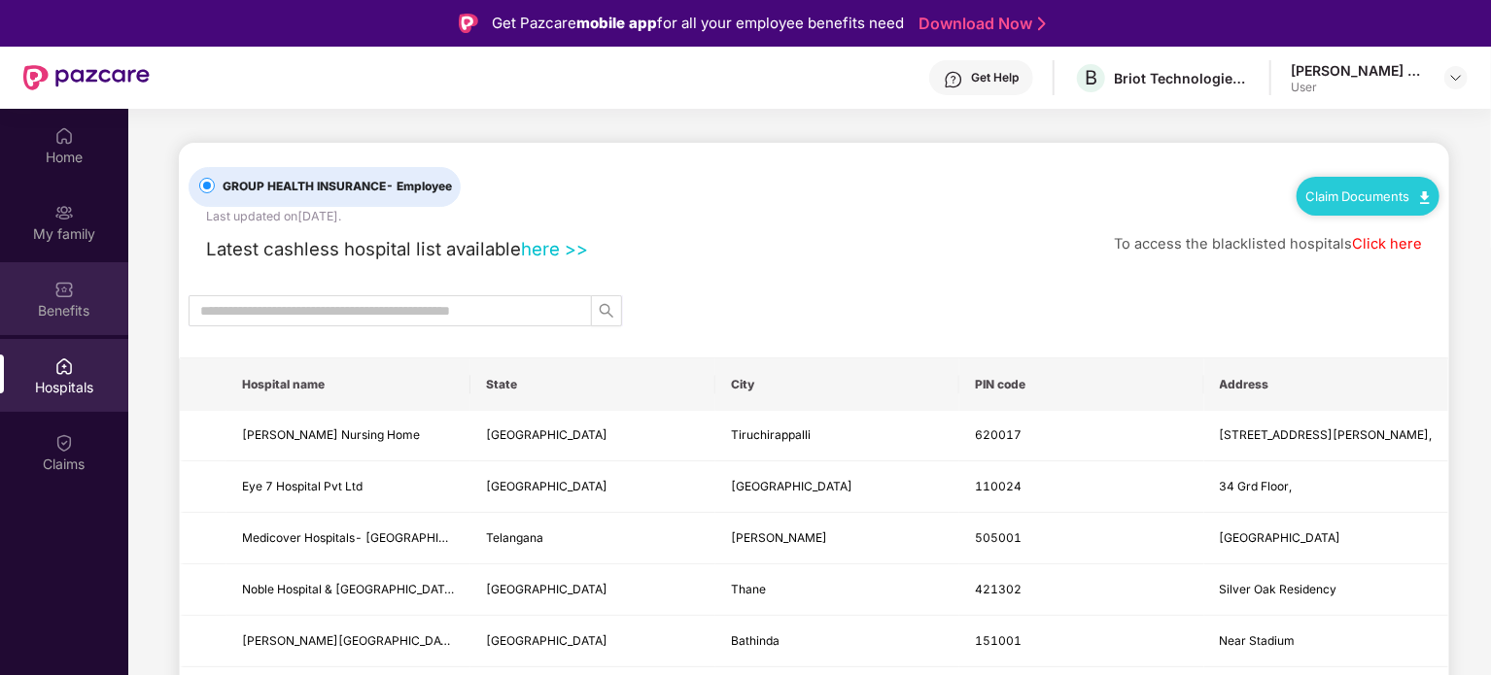
click at [109, 319] on div "Benefits" at bounding box center [64, 310] width 128 height 19
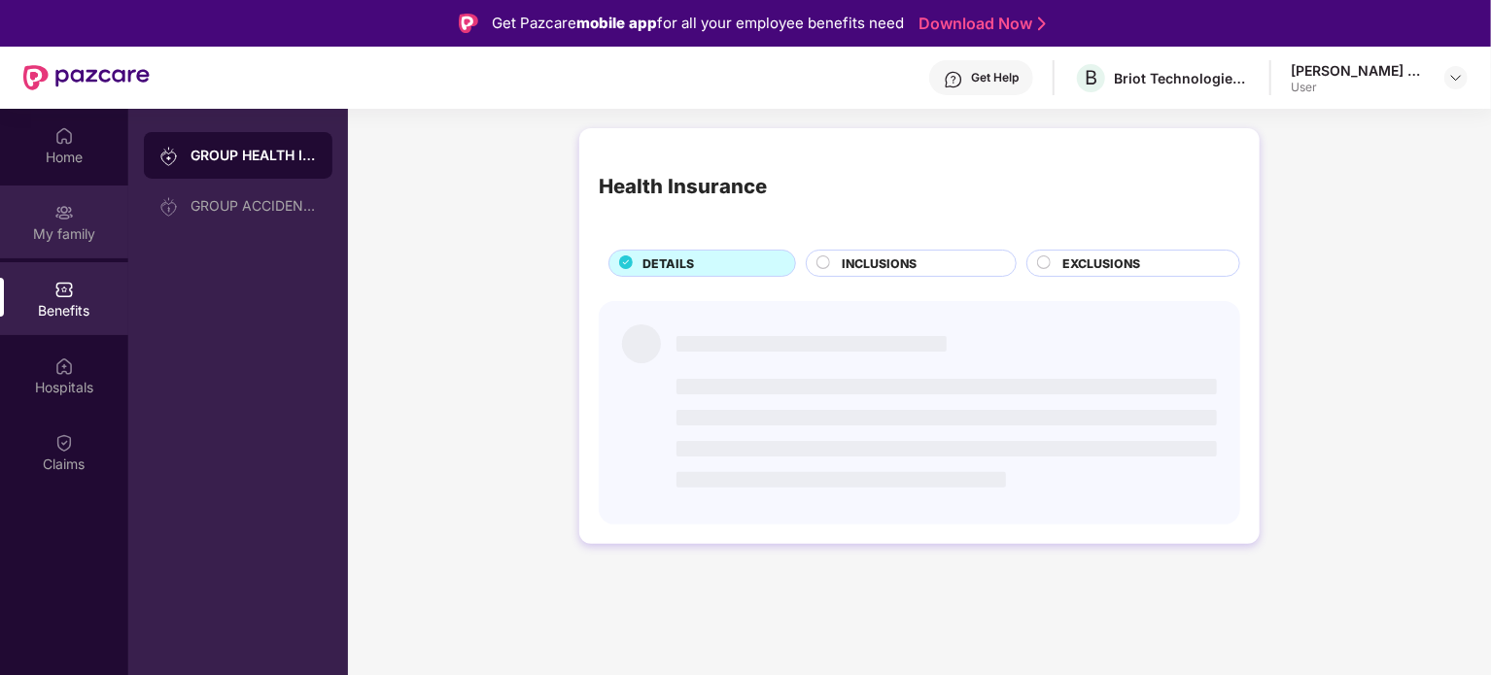
click at [51, 240] on div "My family" at bounding box center [64, 233] width 128 height 19
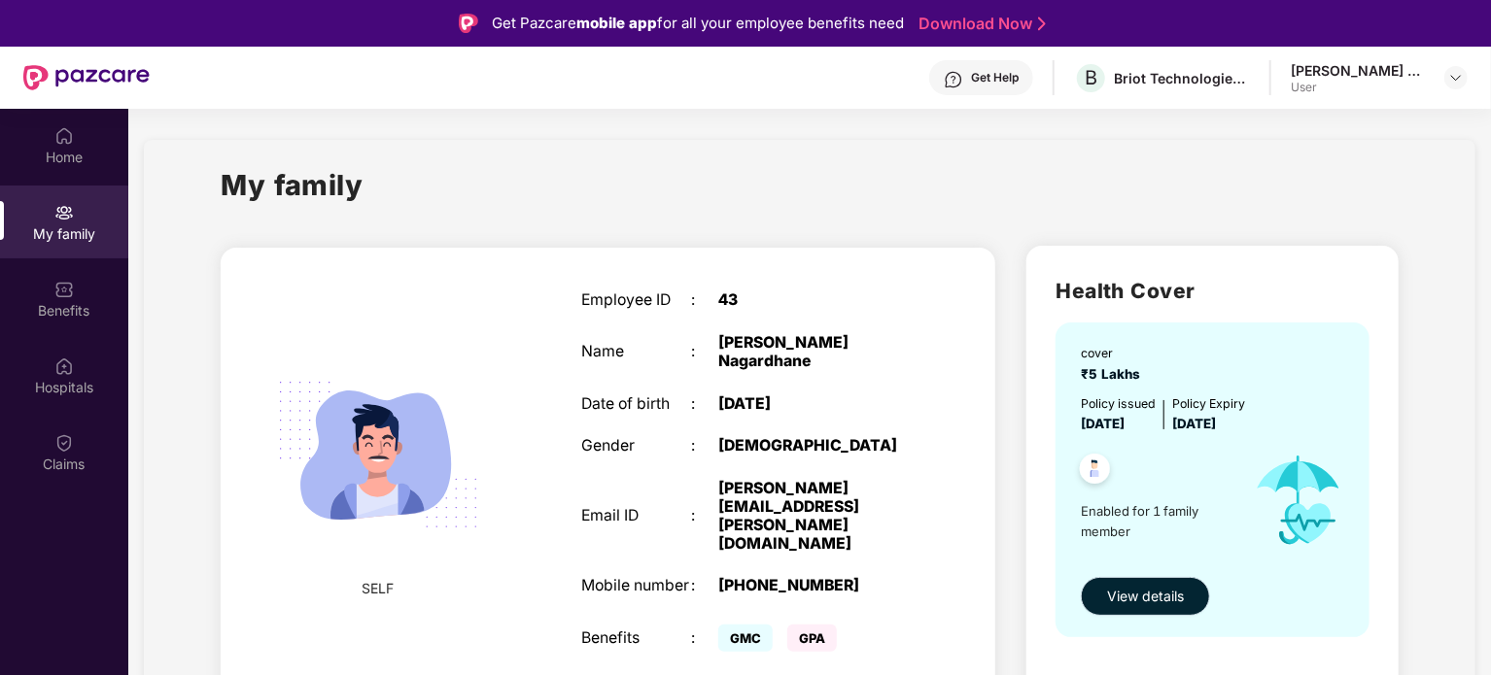
click at [1137, 606] on span "View details" at bounding box center [1145, 596] width 77 height 21
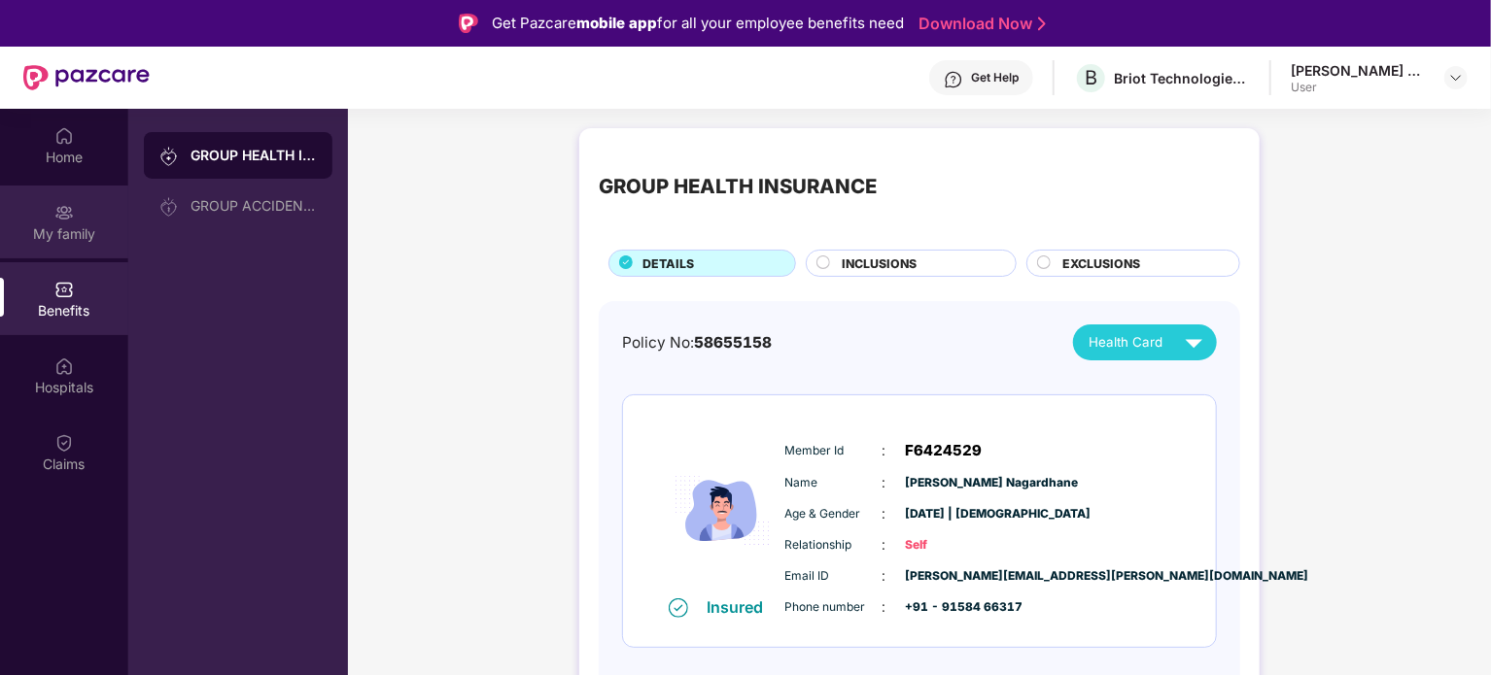
click at [81, 238] on div "My family" at bounding box center [64, 233] width 128 height 19
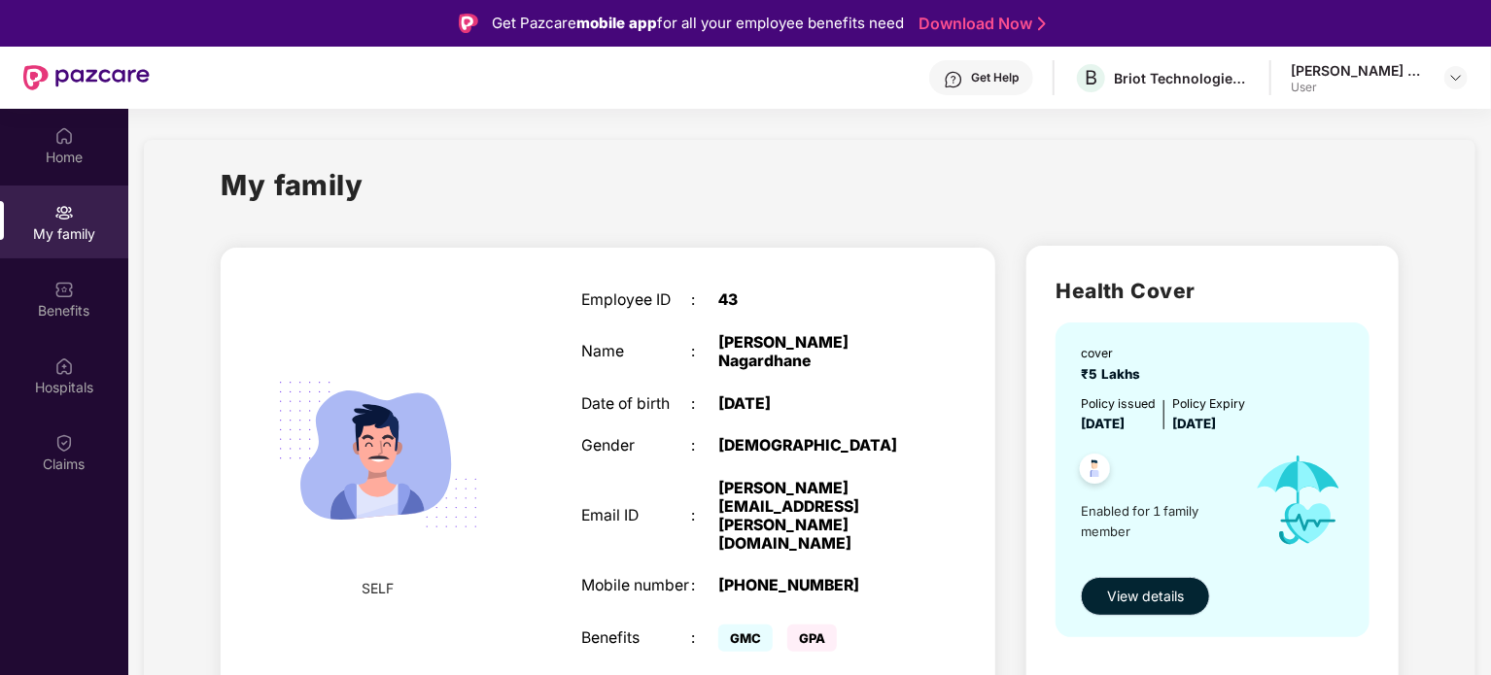
click at [1148, 605] on span "View details" at bounding box center [1145, 596] width 77 height 21
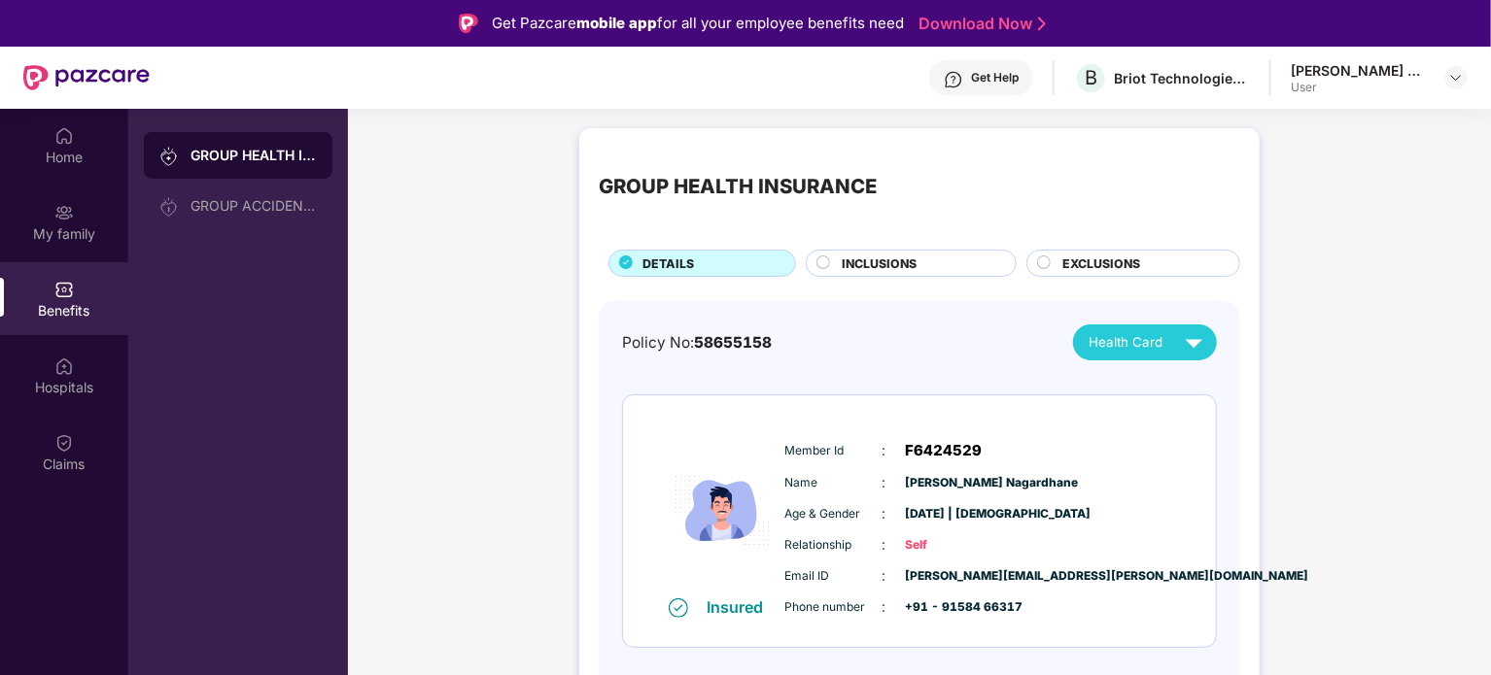
click at [823, 267] on circle at bounding box center [823, 263] width 13 height 13
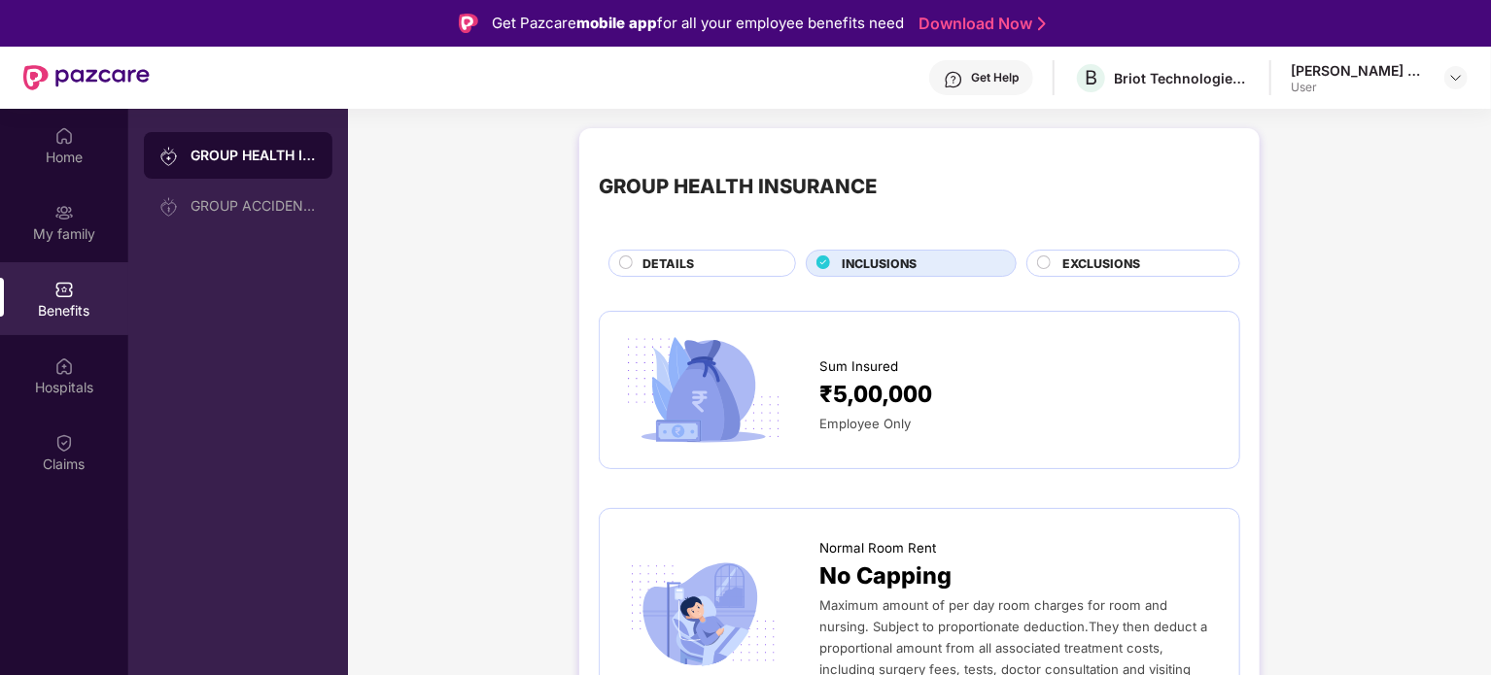
click at [1458, 90] on div "Prasanna Samadhan Nagardhane User" at bounding box center [1379, 78] width 177 height 34
click at [1456, 84] on img at bounding box center [1456, 78] width 16 height 16
click at [1309, 200] on div "[PERSON_NAME] Nagardhane" at bounding box center [1384, 186] width 183 height 37
click at [46, 155] on div "Home" at bounding box center [64, 157] width 128 height 19
